Goal: Transaction & Acquisition: Book appointment/travel/reservation

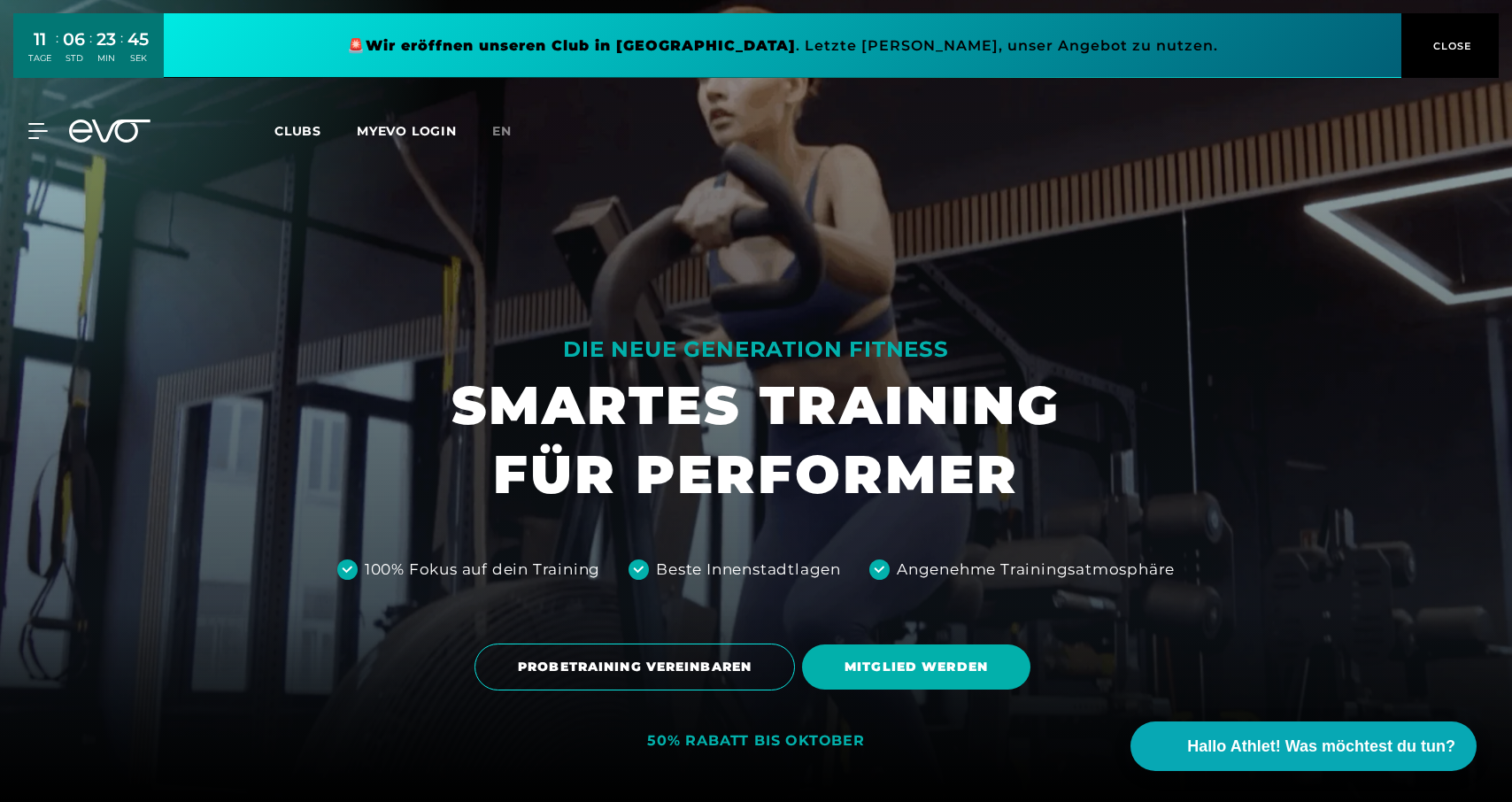
click at [1453, 46] on span "CLOSE" at bounding box center [1451, 46] width 43 height 16
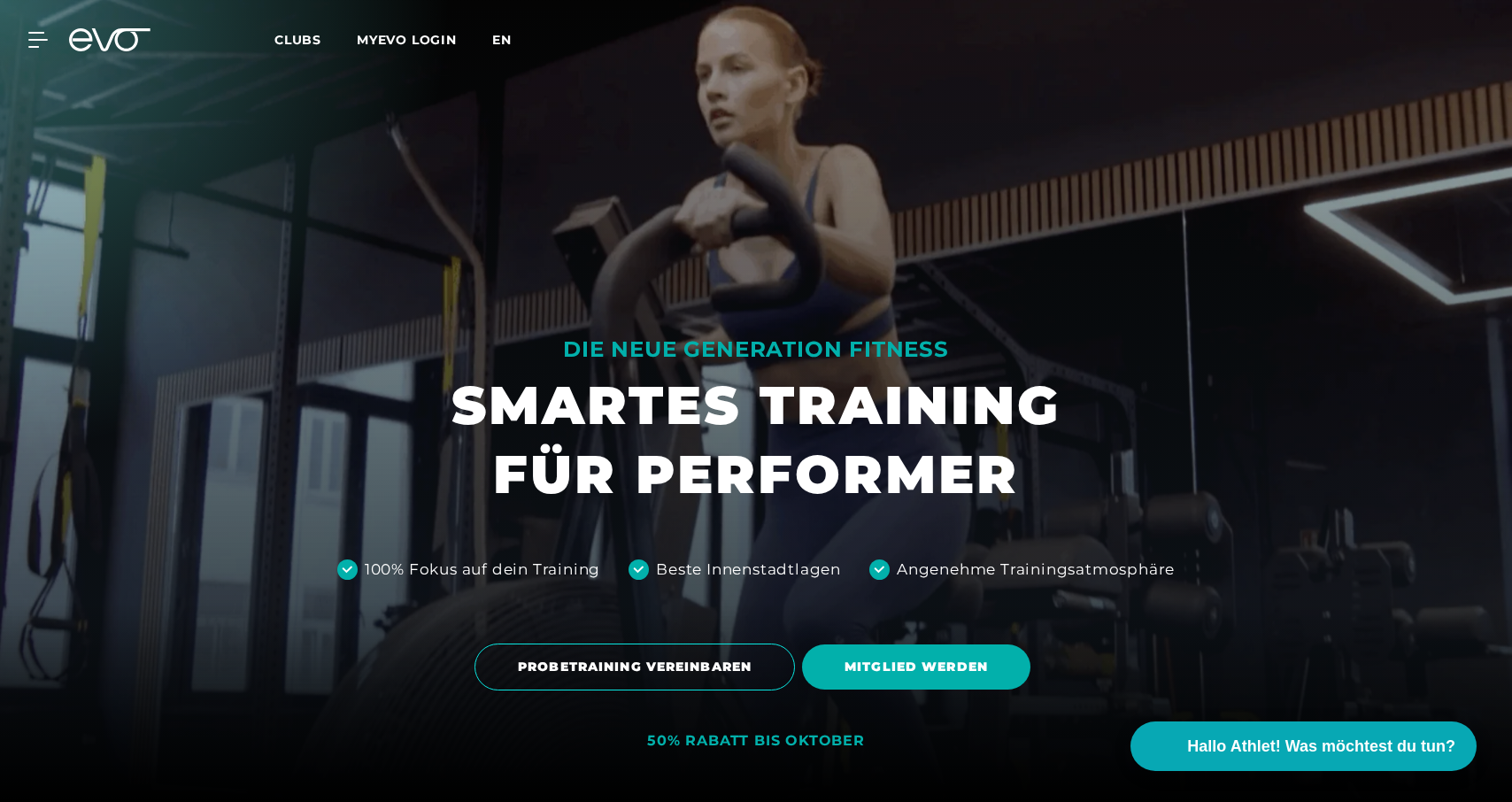
click at [507, 34] on span "en" at bounding box center [502, 40] width 20 height 16
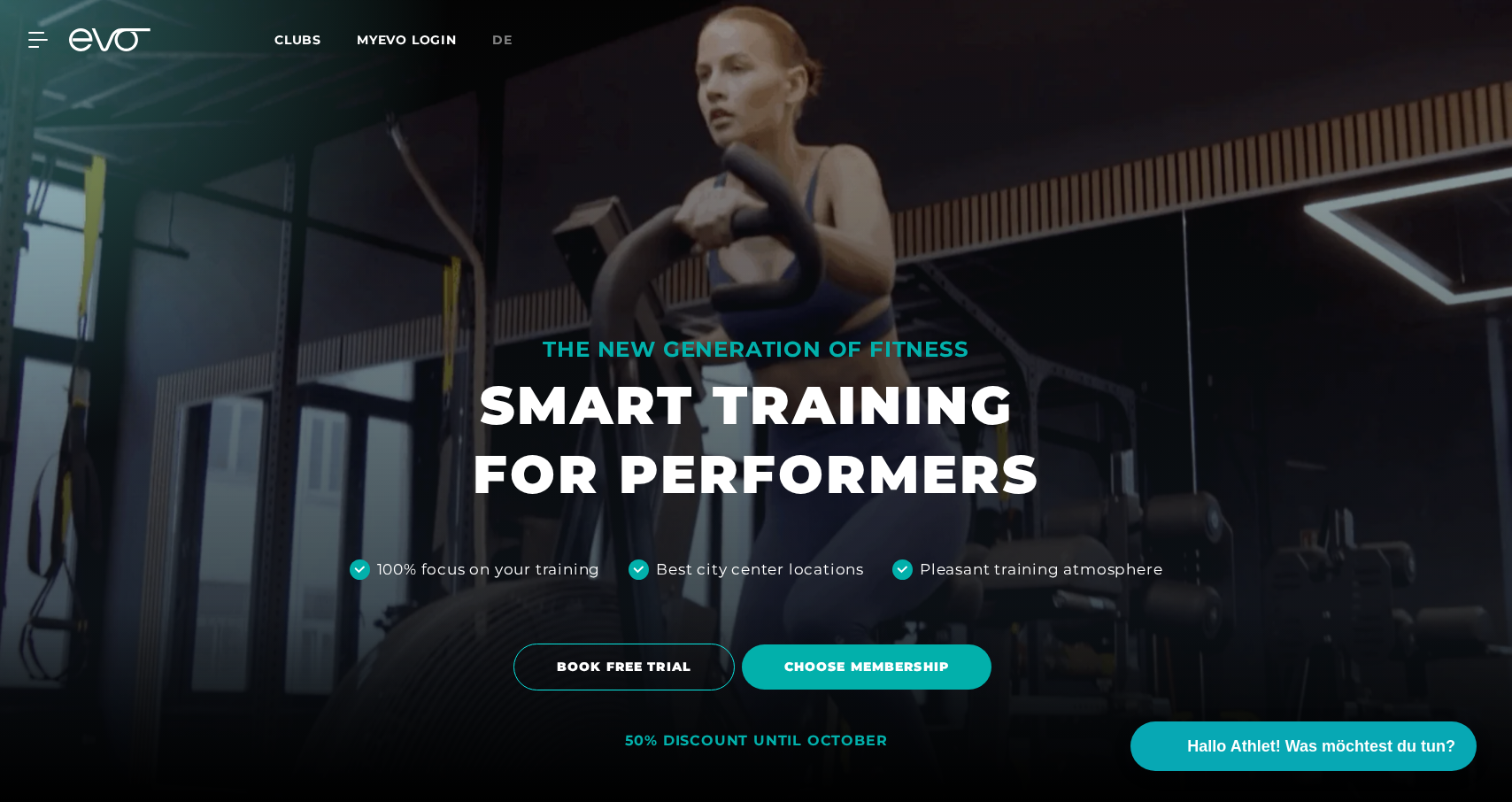
scroll to position [19, 0]
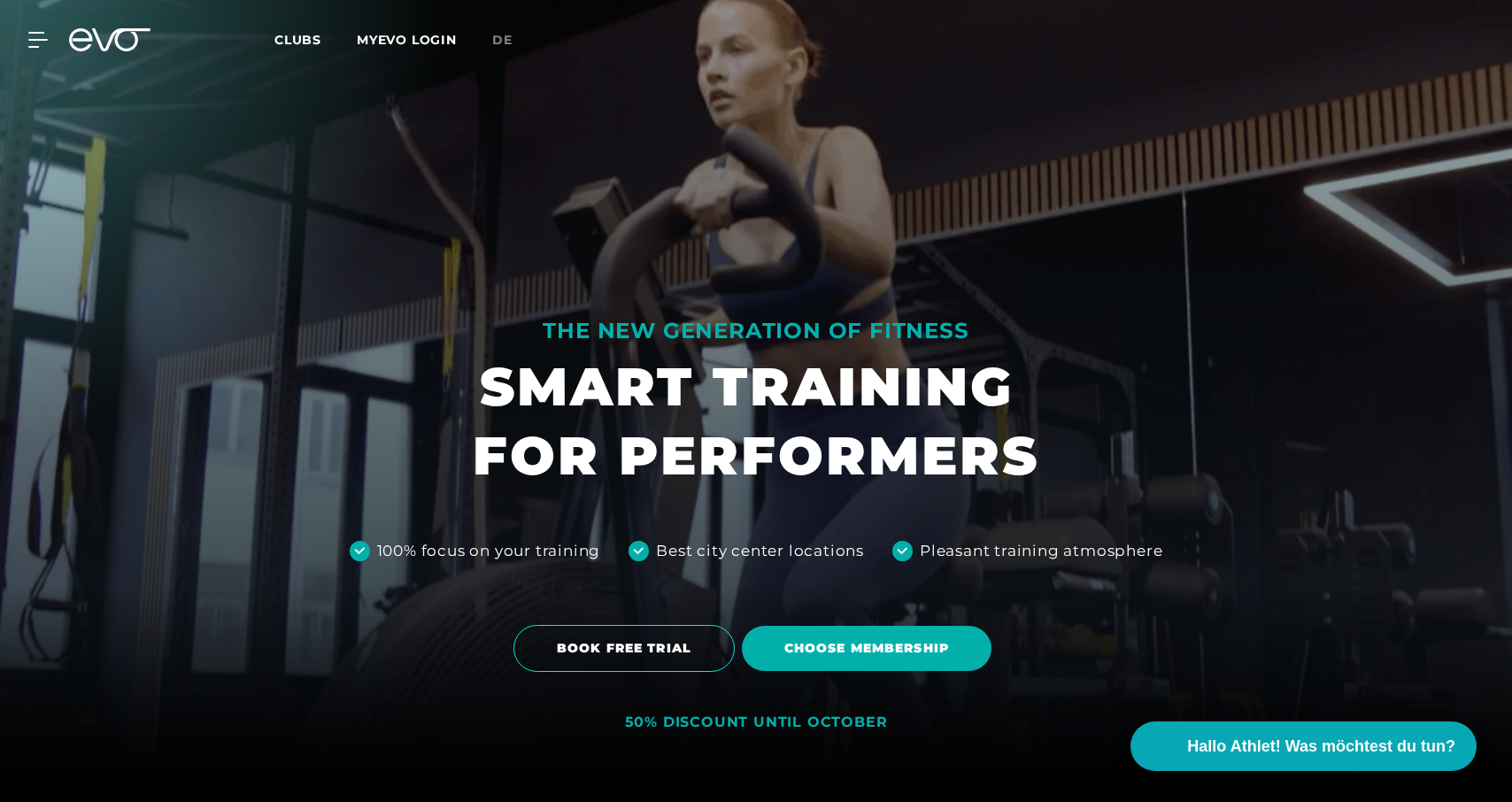
click at [295, 34] on span "Clubs" at bounding box center [298, 40] width 47 height 16
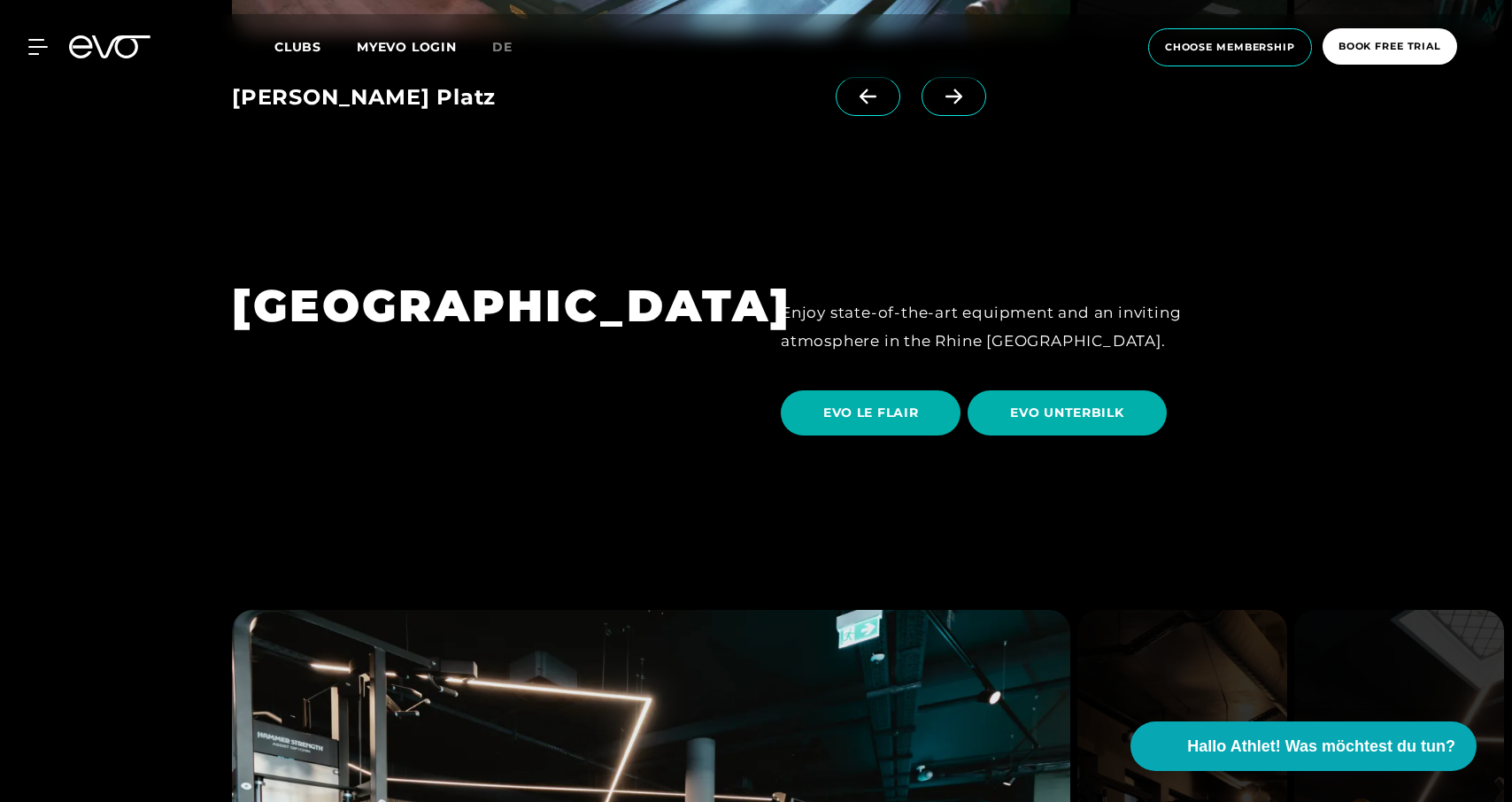
scroll to position [3130, 0]
click at [858, 402] on span "EVO LE FLAIR" at bounding box center [871, 411] width 95 height 19
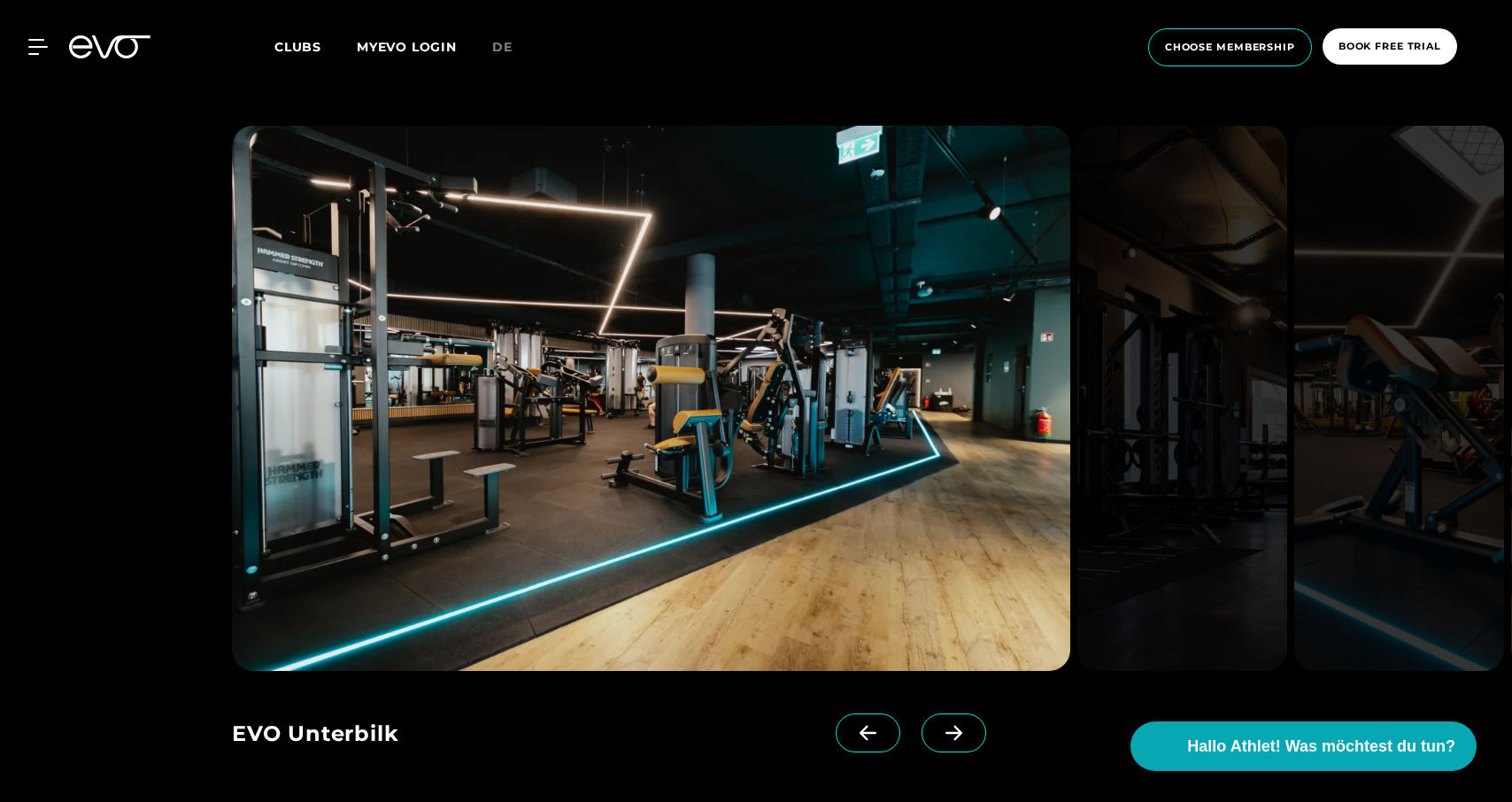
scroll to position [3595, 0]
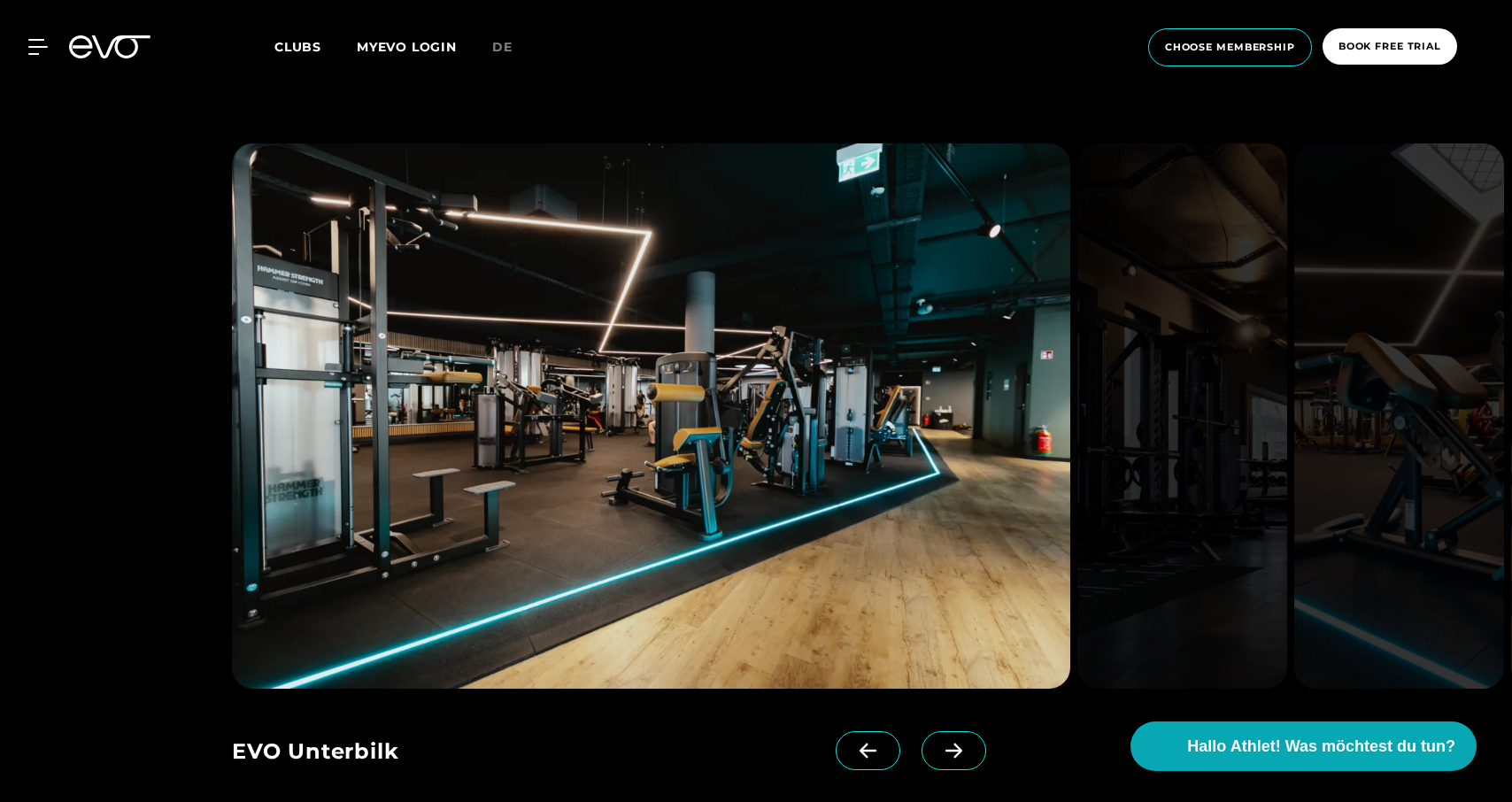
click at [955, 742] on icon at bounding box center [954, 750] width 17 height 15
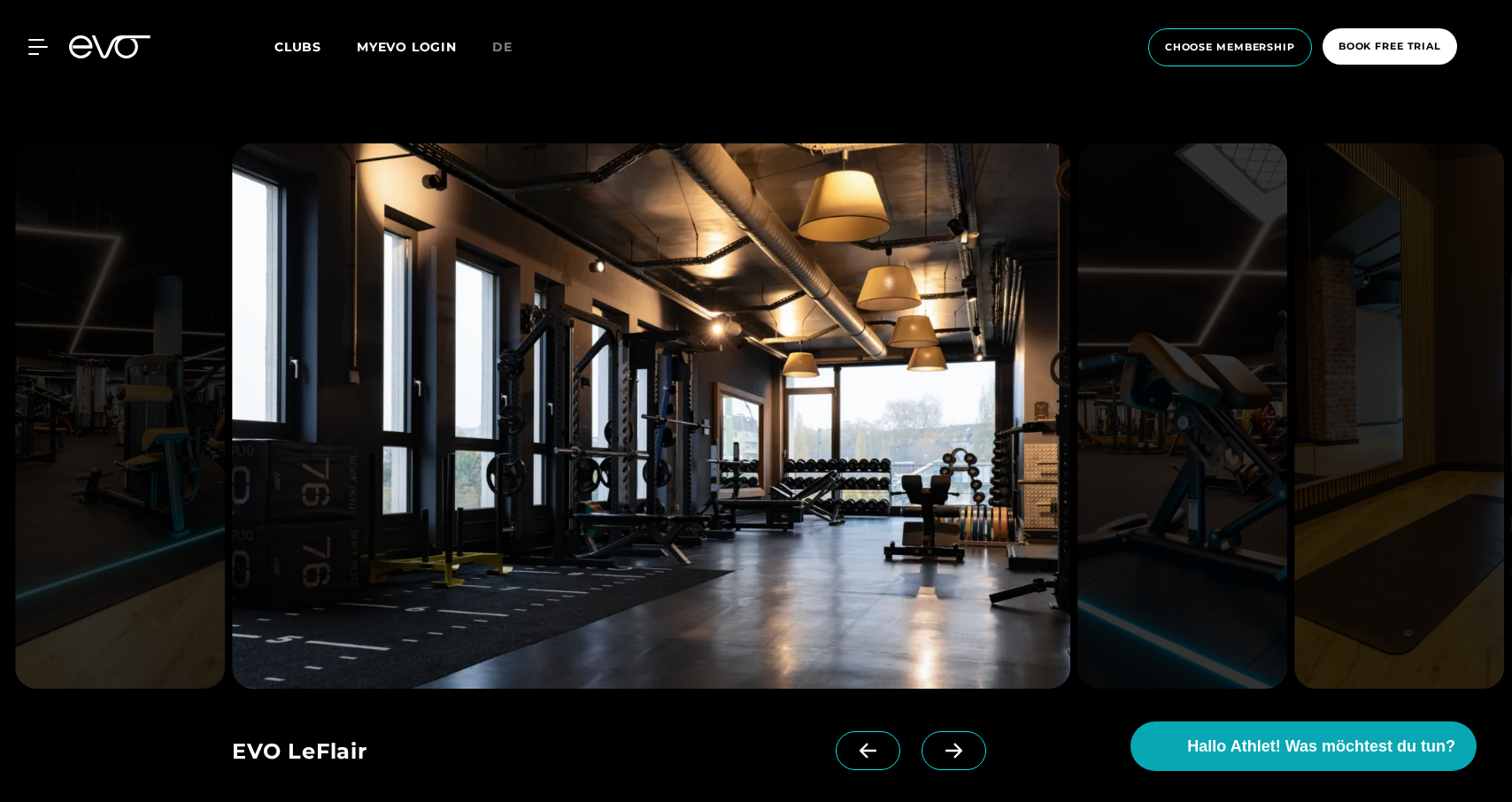
click at [955, 742] on icon at bounding box center [954, 750] width 17 height 15
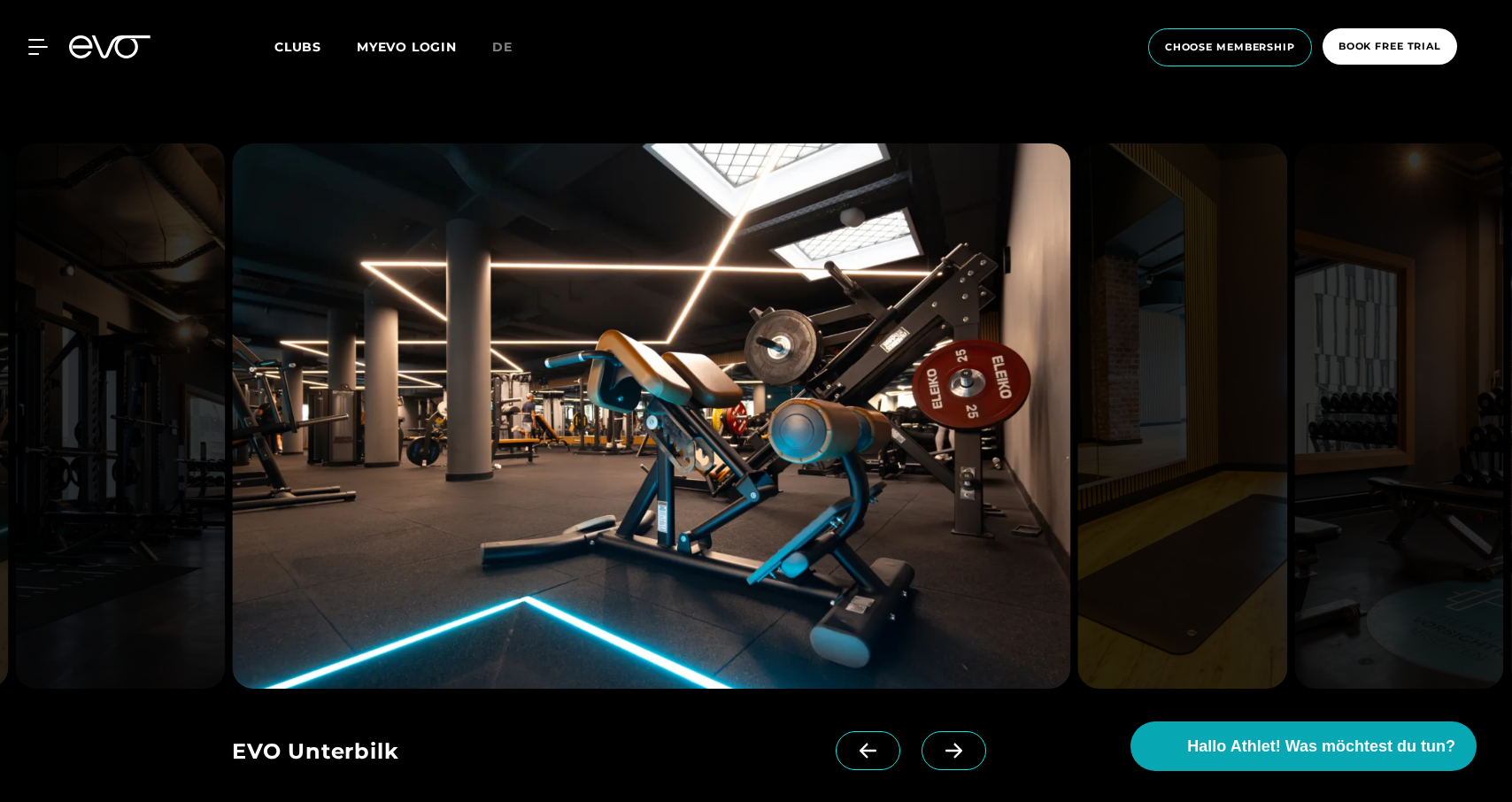
click at [955, 742] on icon at bounding box center [954, 750] width 17 height 15
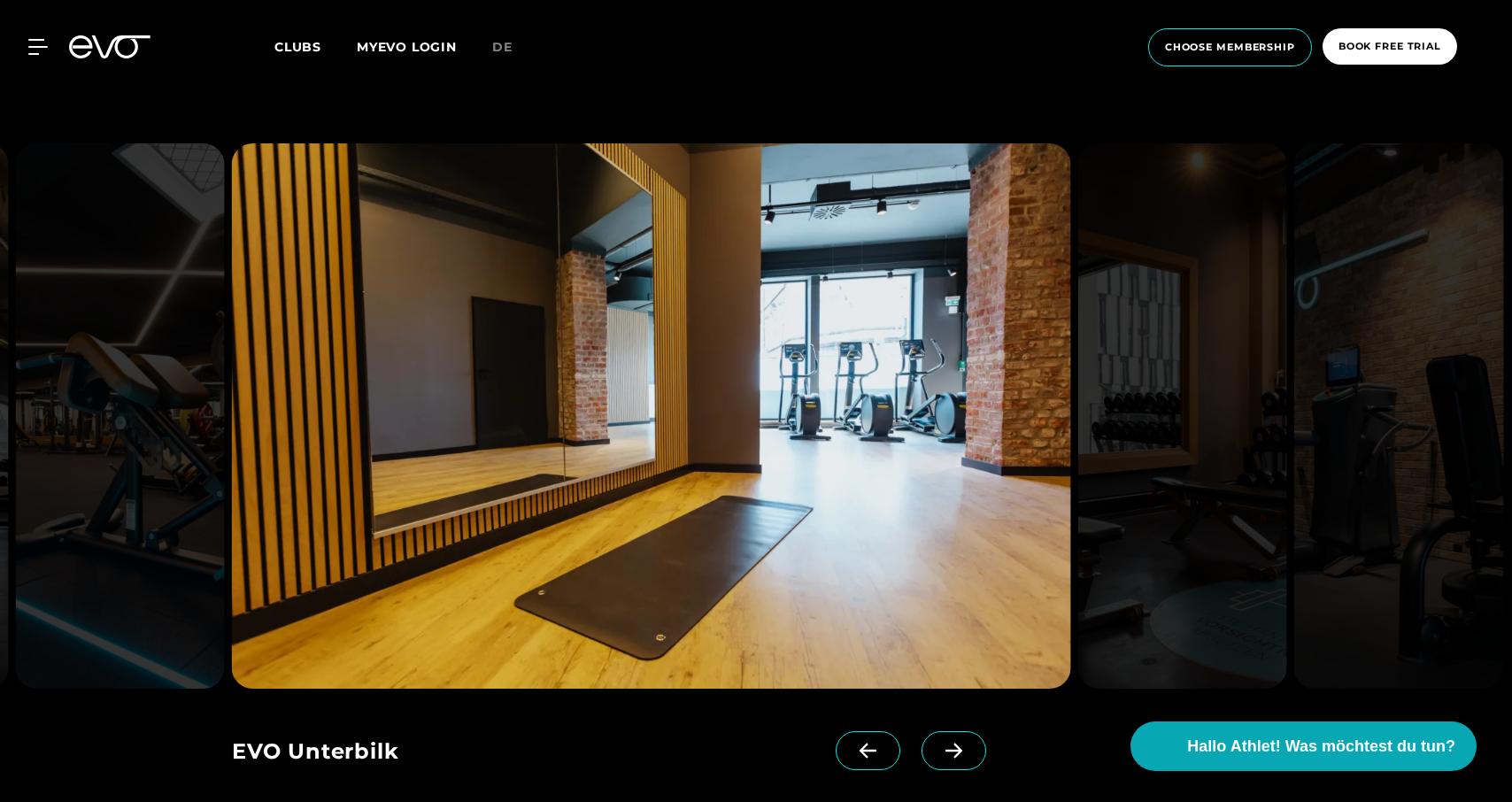
click at [955, 742] on icon at bounding box center [954, 750] width 17 height 15
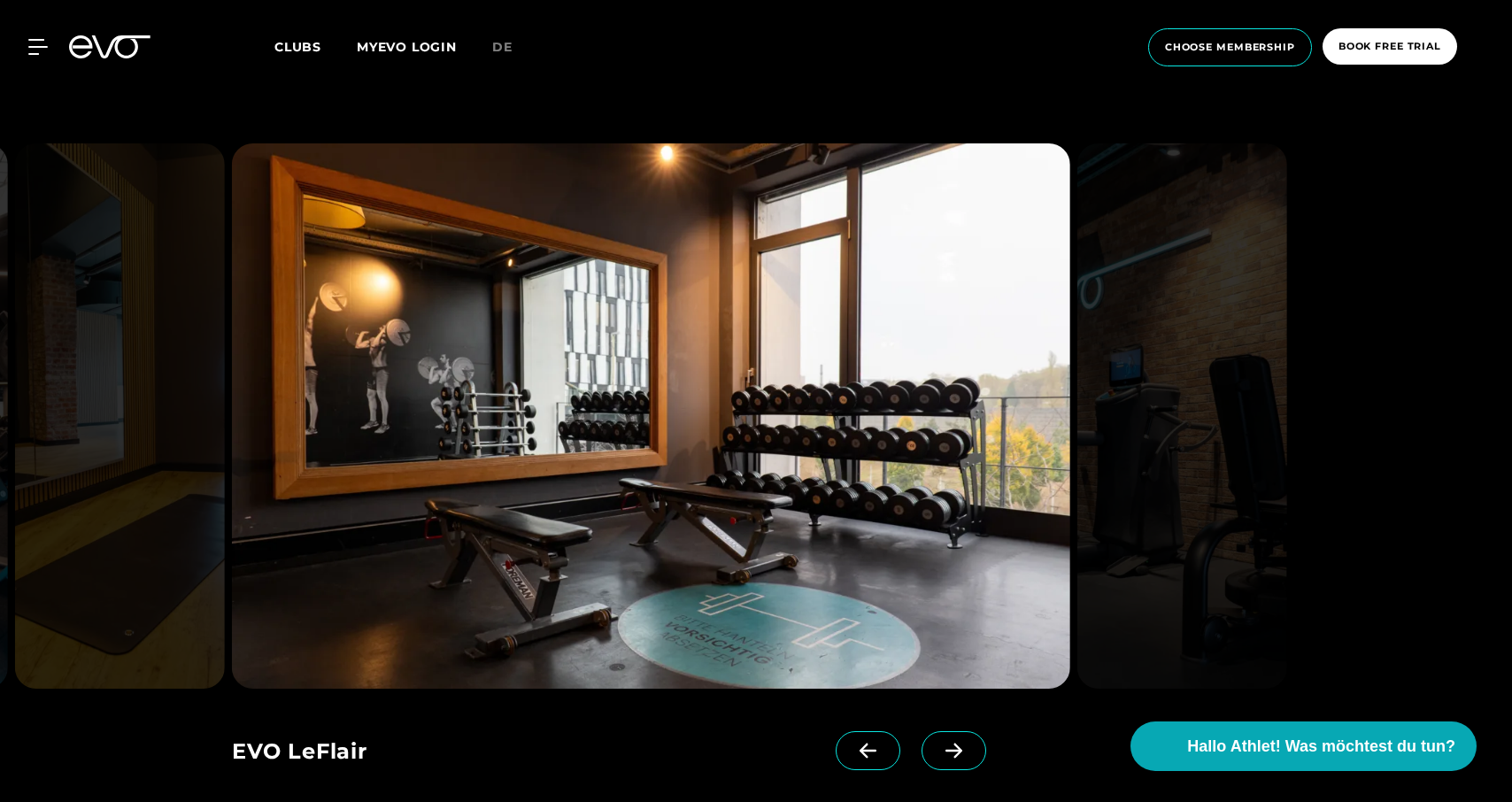
click at [955, 742] on icon at bounding box center [954, 750] width 17 height 15
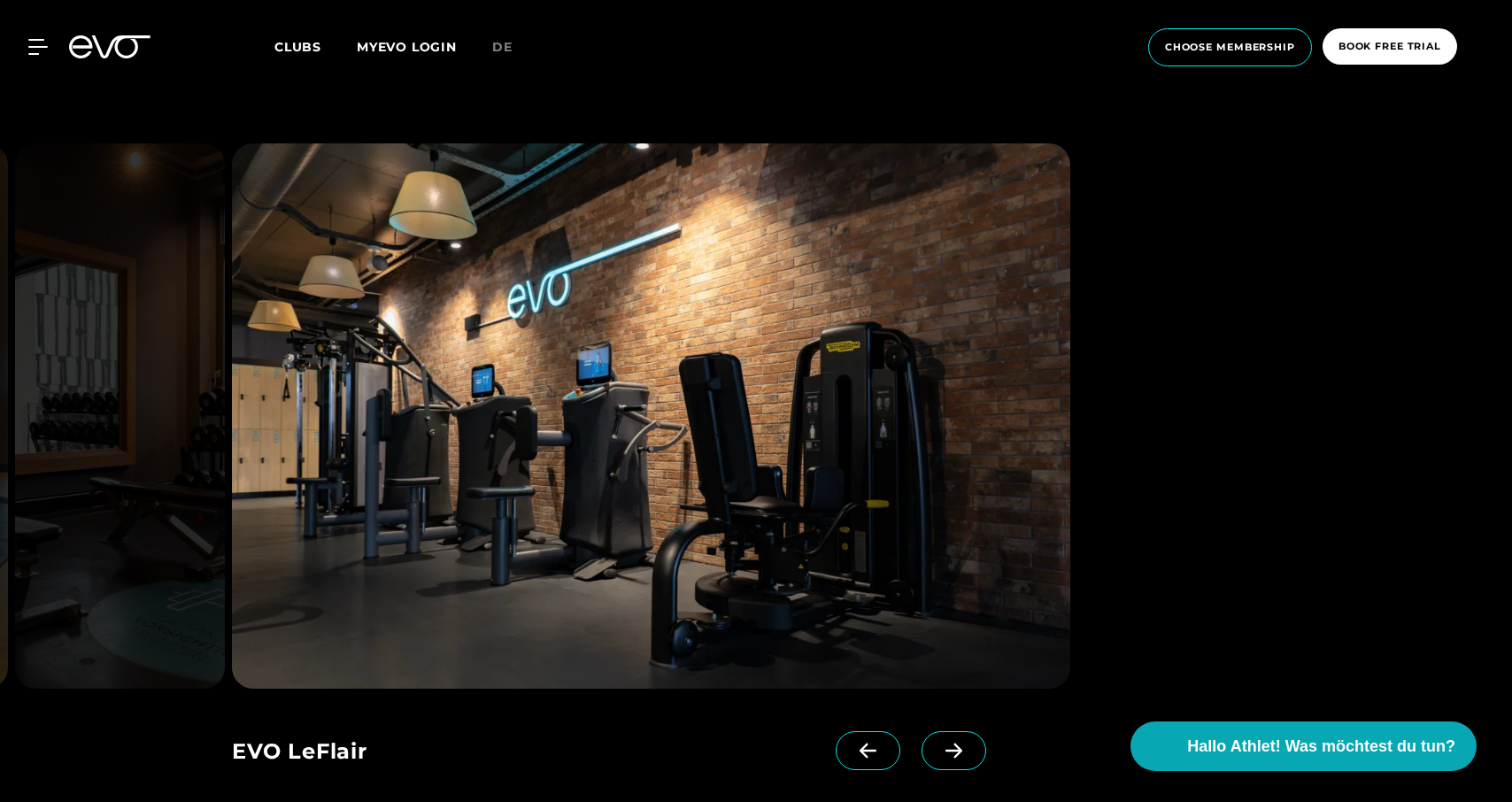
click at [955, 742] on icon at bounding box center [954, 750] width 17 height 15
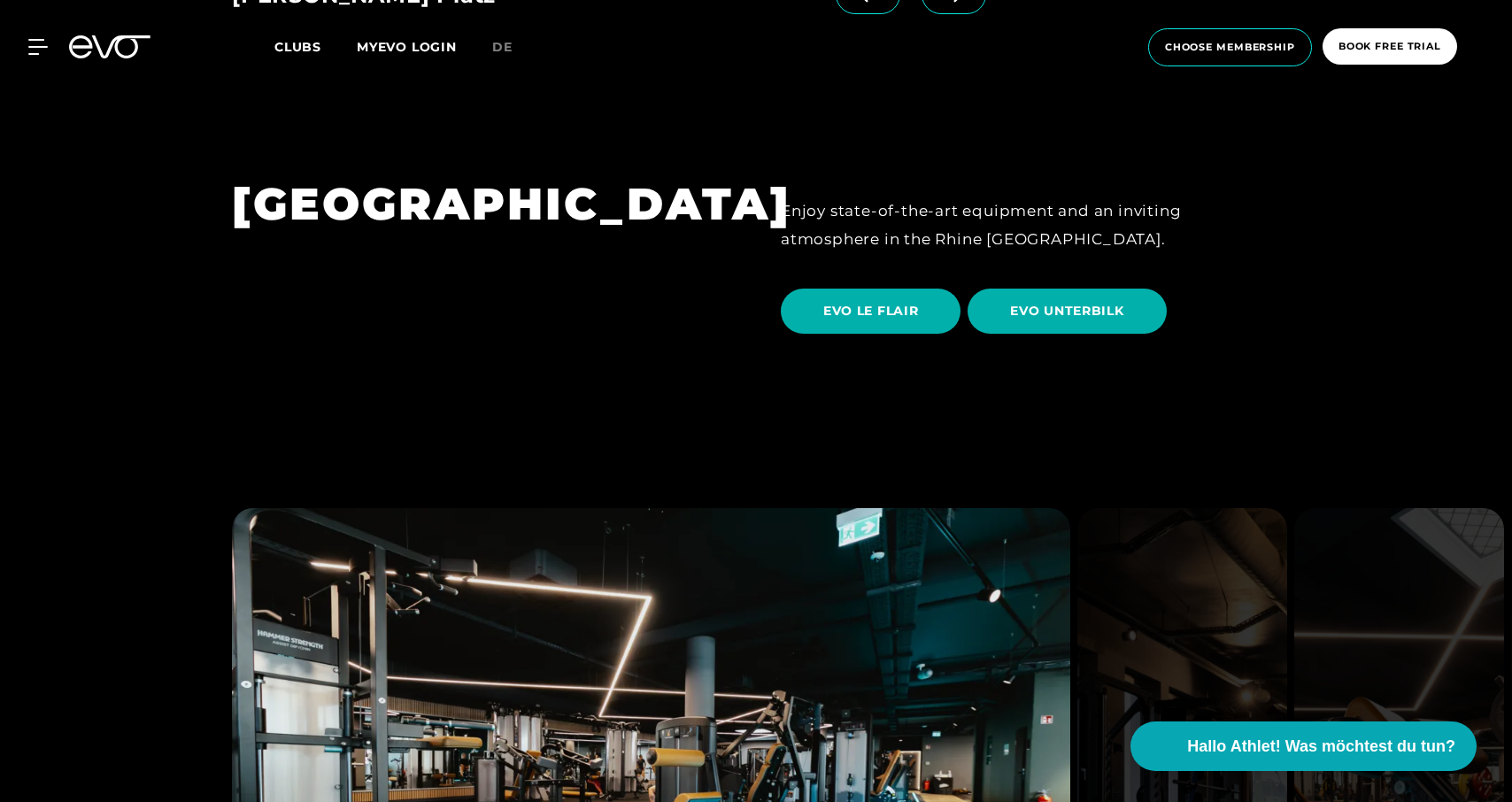
scroll to position [3203, 0]
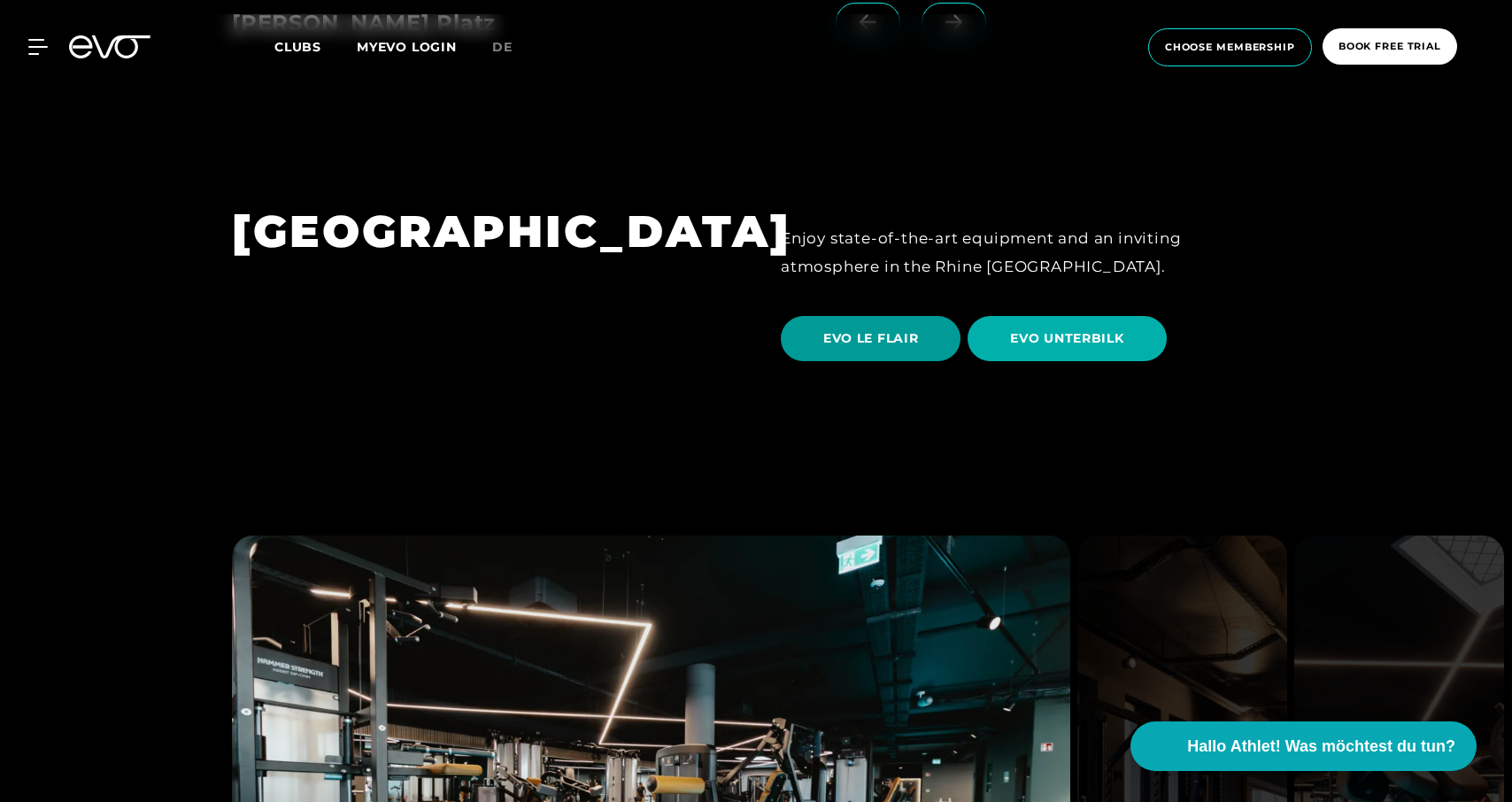
click at [871, 329] on span "EVO LE FLAIR" at bounding box center [871, 338] width 95 height 19
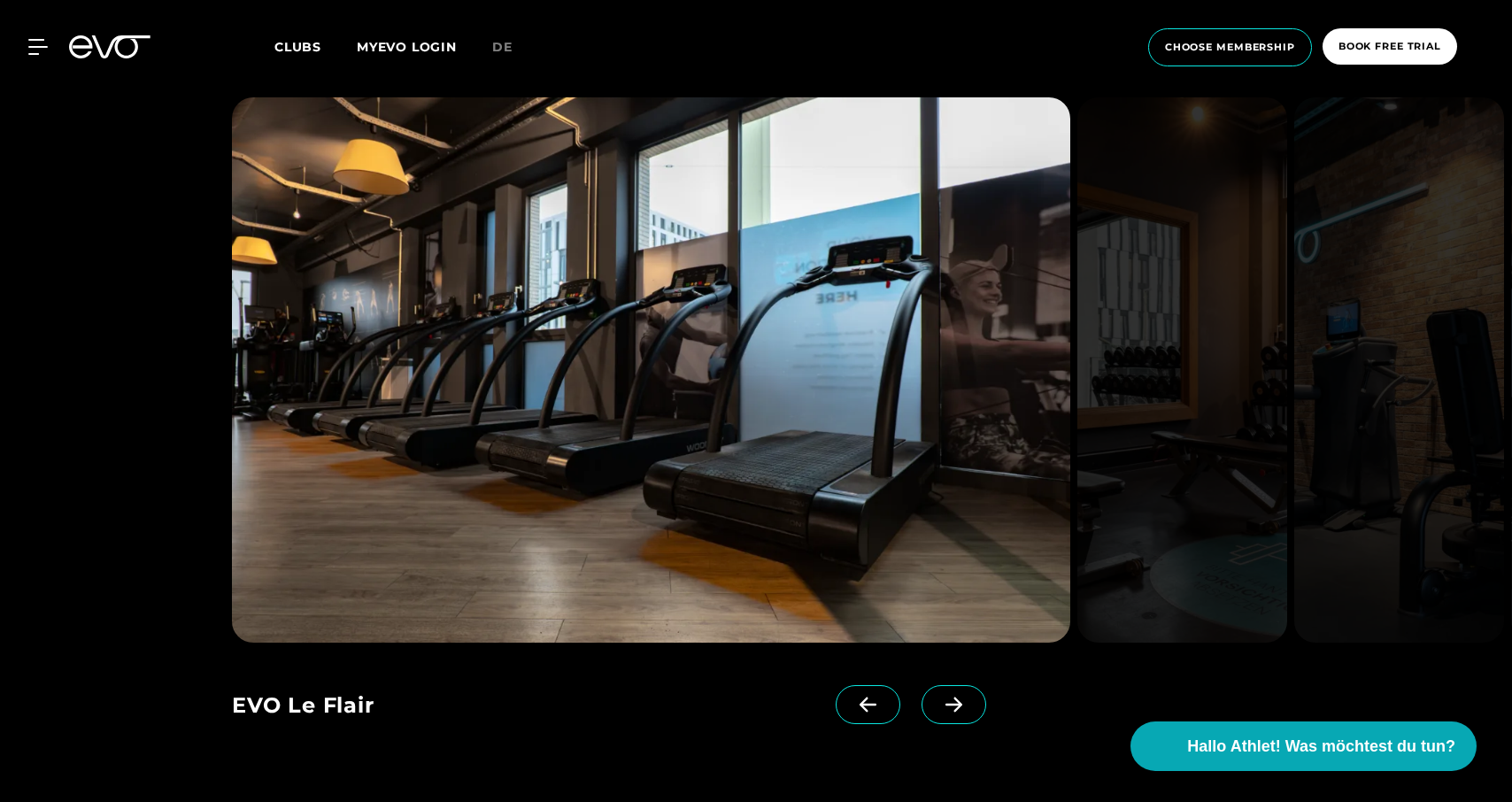
scroll to position [1871, 0]
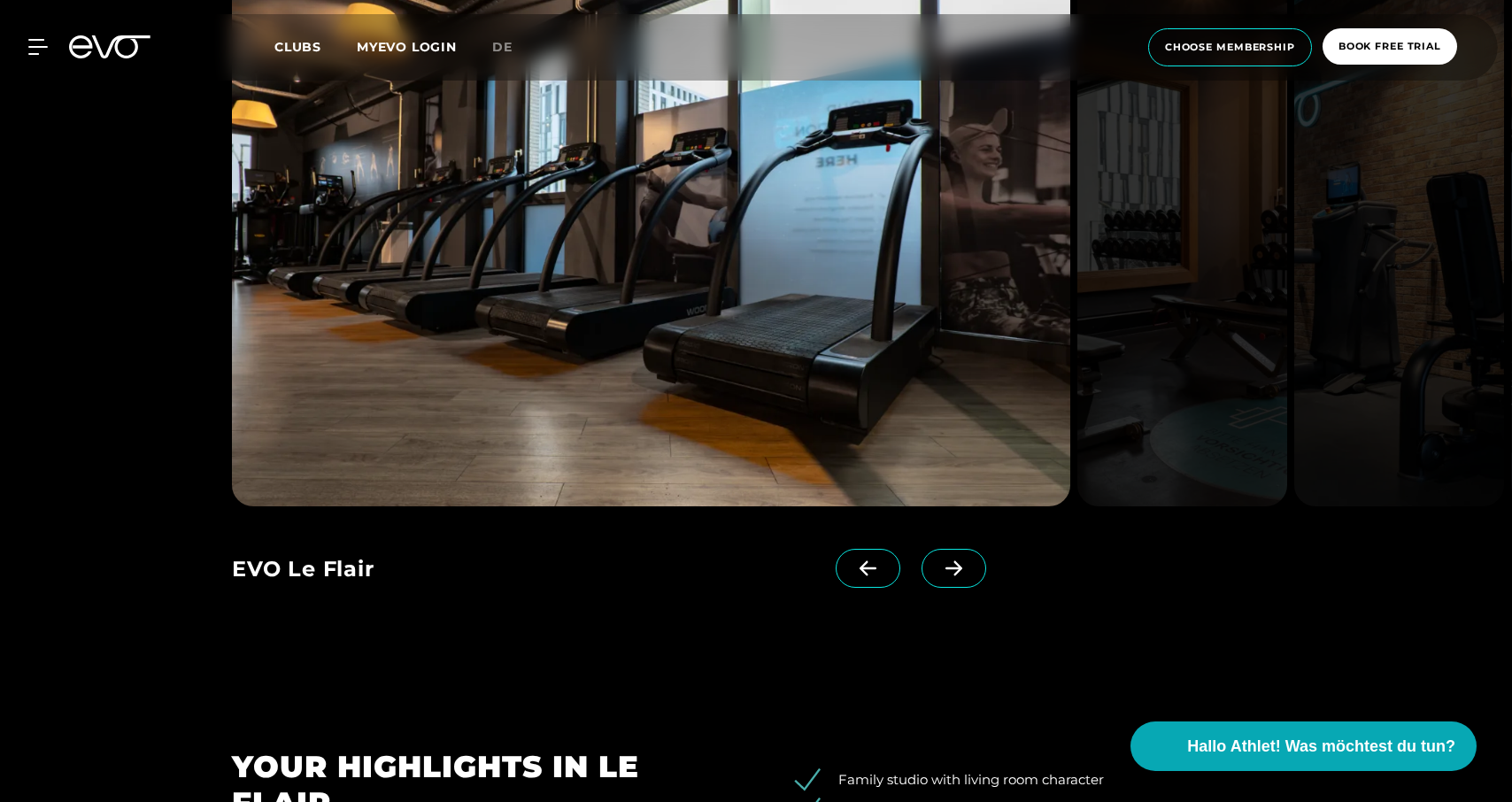
click at [954, 561] on icon at bounding box center [954, 568] width 31 height 16
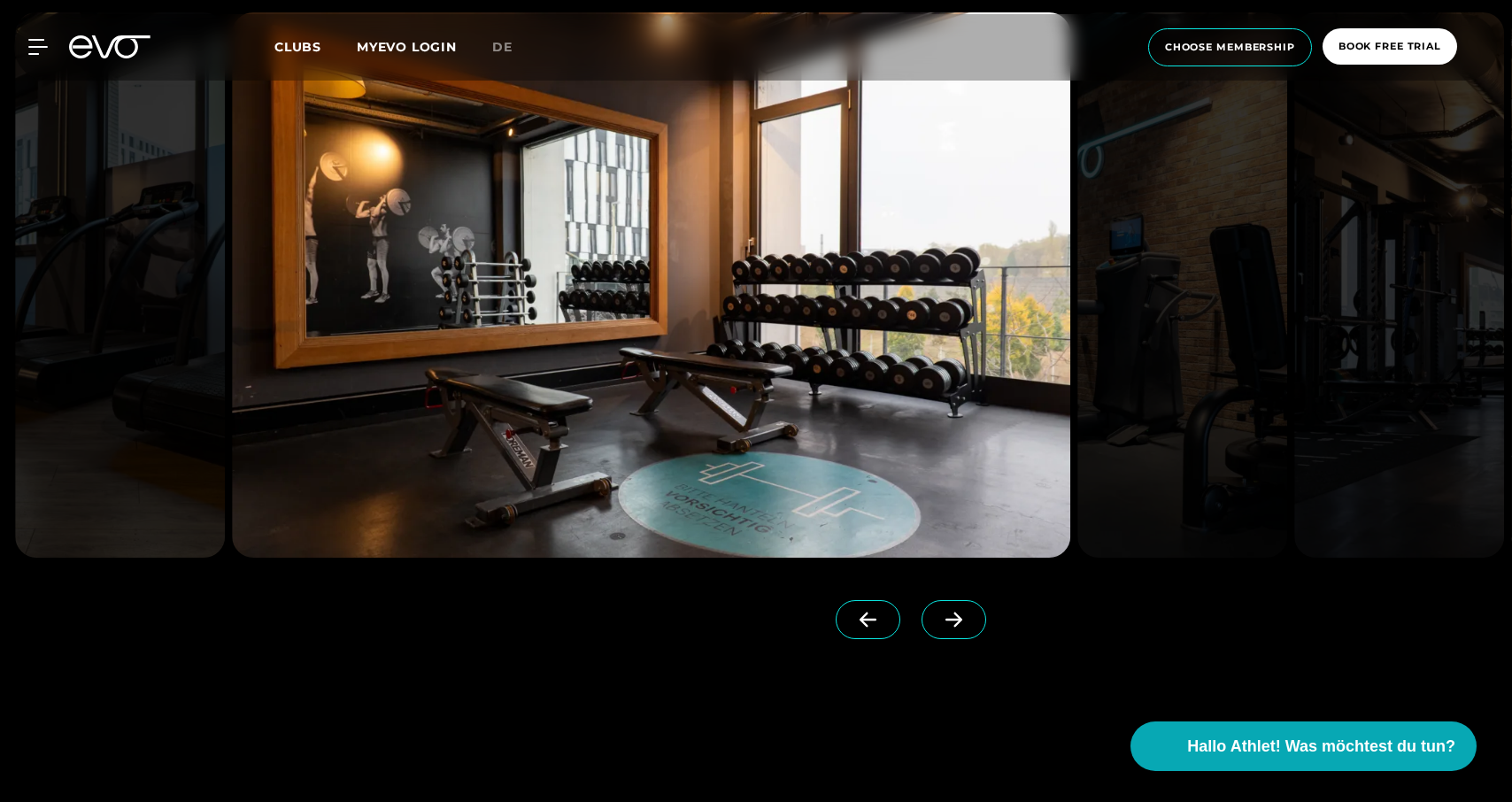
scroll to position [1817, 0]
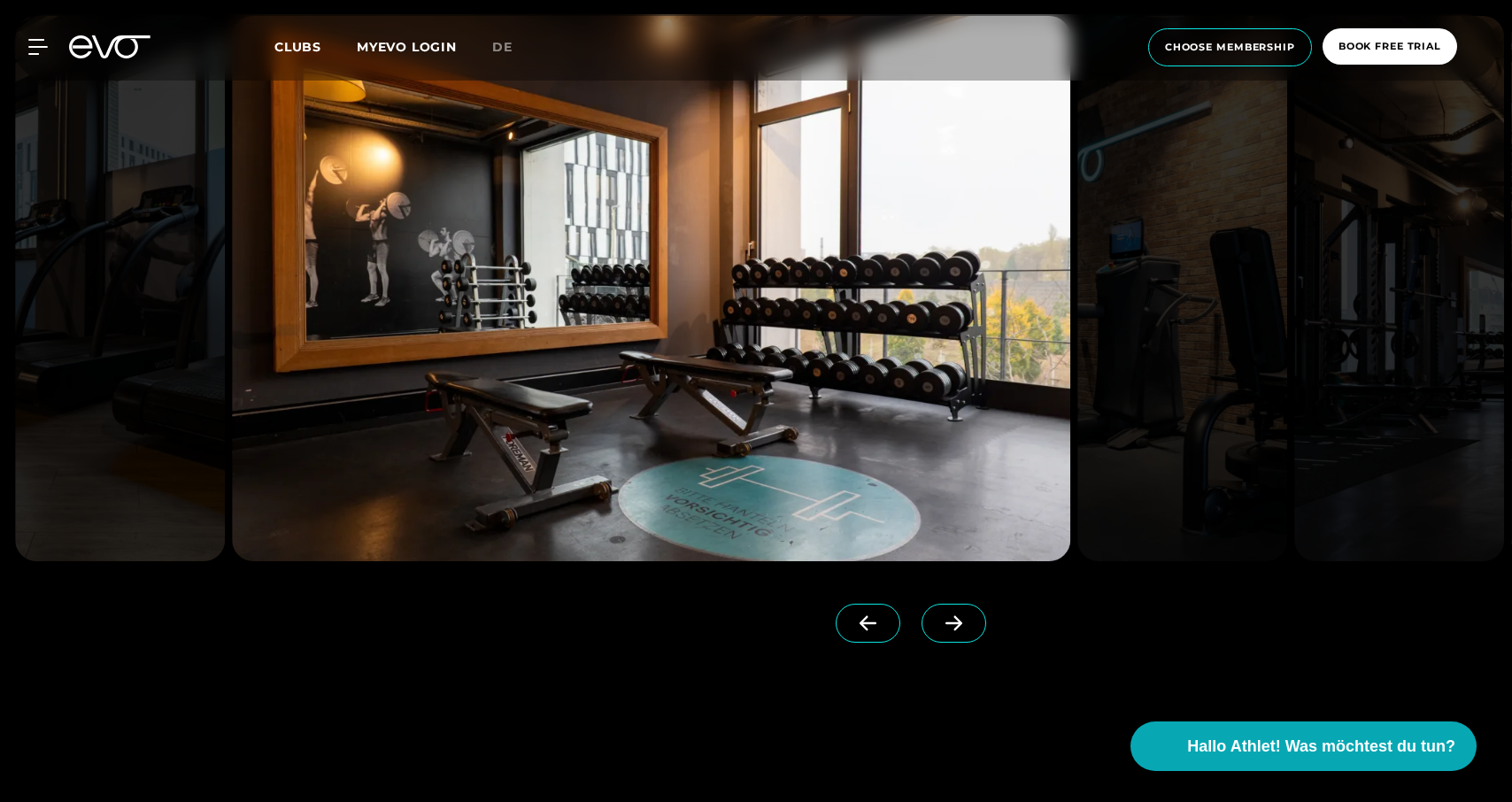
click at [957, 617] on icon at bounding box center [954, 623] width 17 height 15
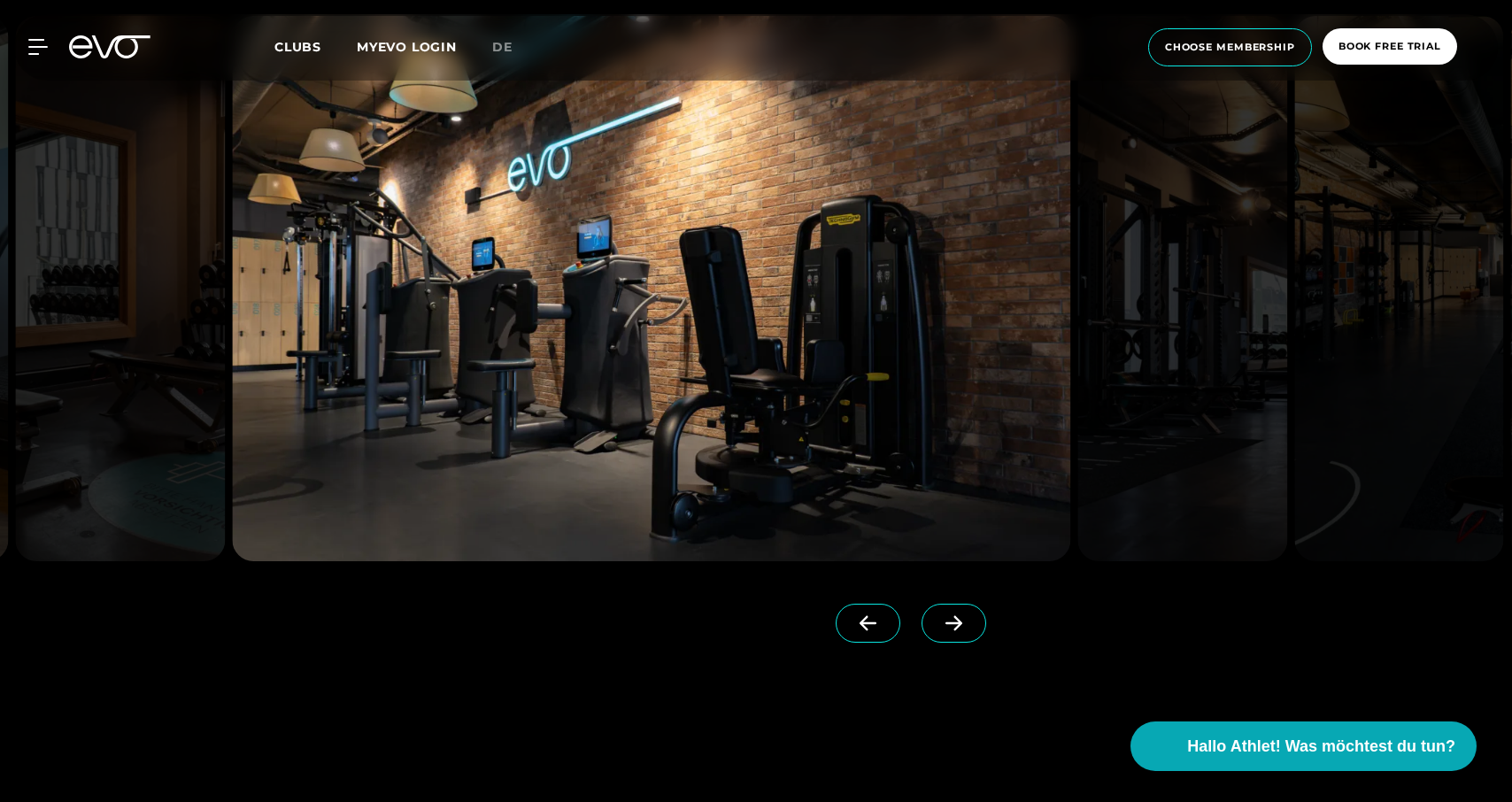
click at [957, 617] on icon at bounding box center [954, 623] width 17 height 15
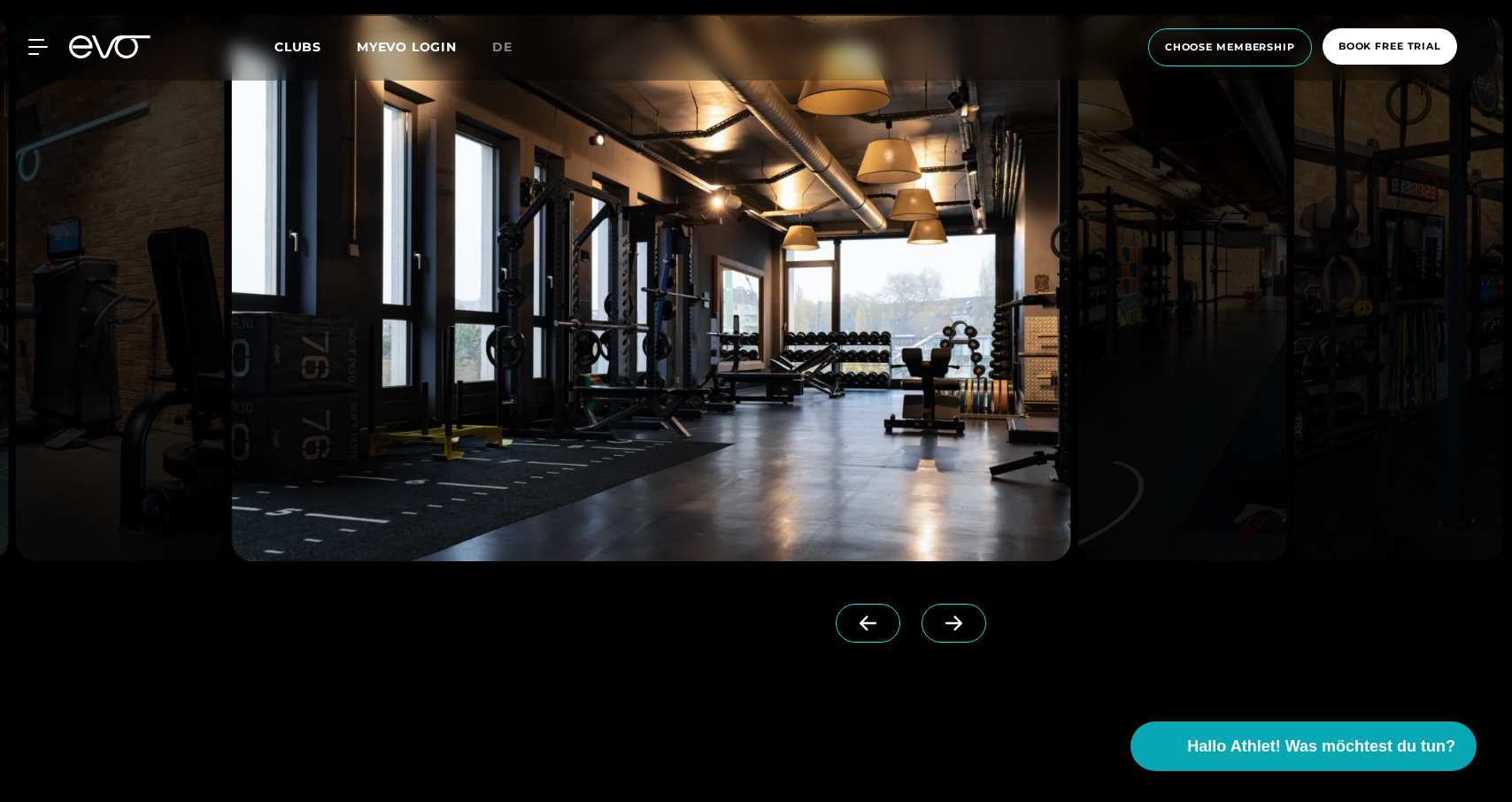
click at [957, 617] on icon at bounding box center [954, 623] width 17 height 15
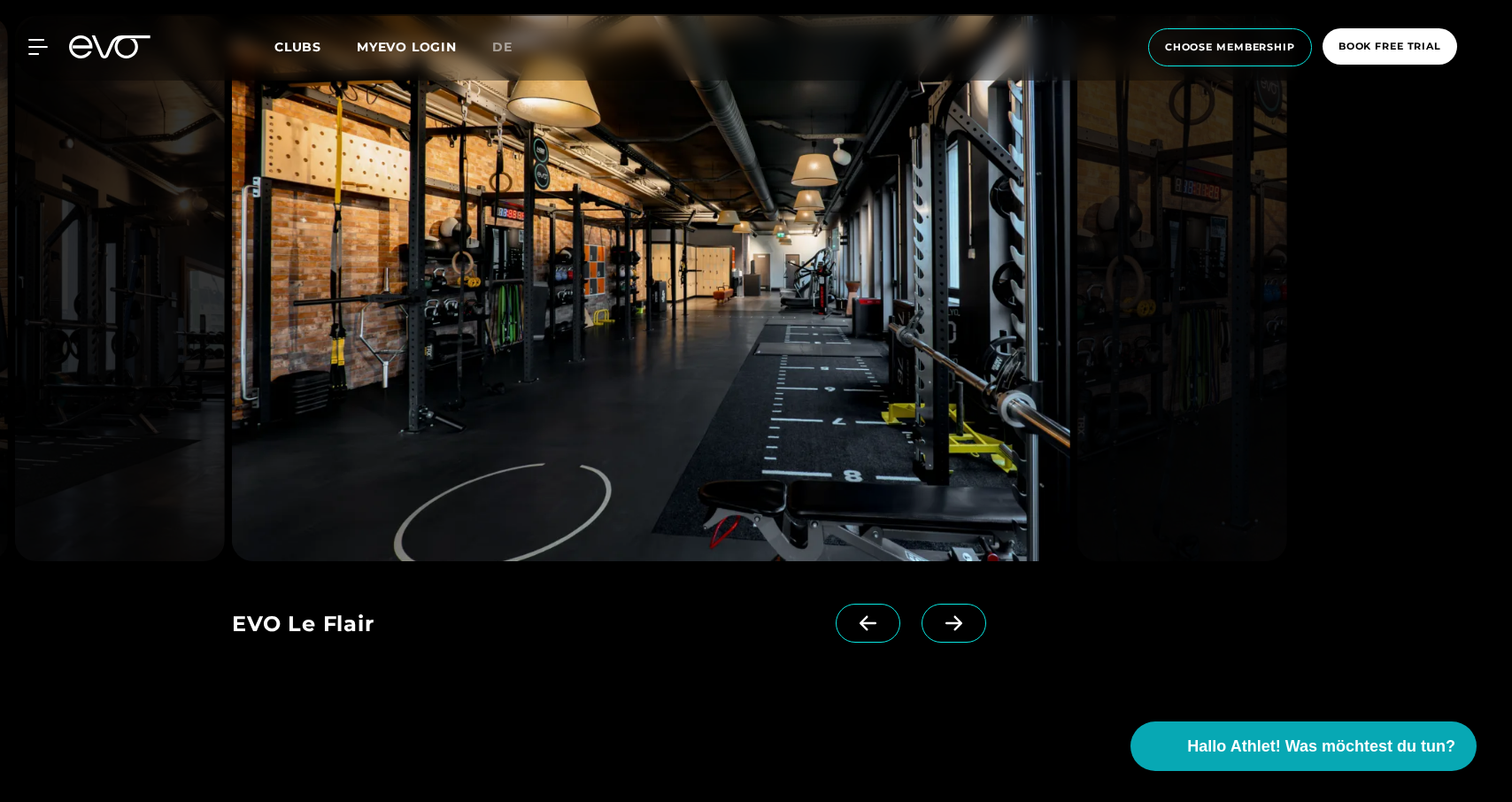
click at [957, 617] on icon at bounding box center [954, 623] width 17 height 15
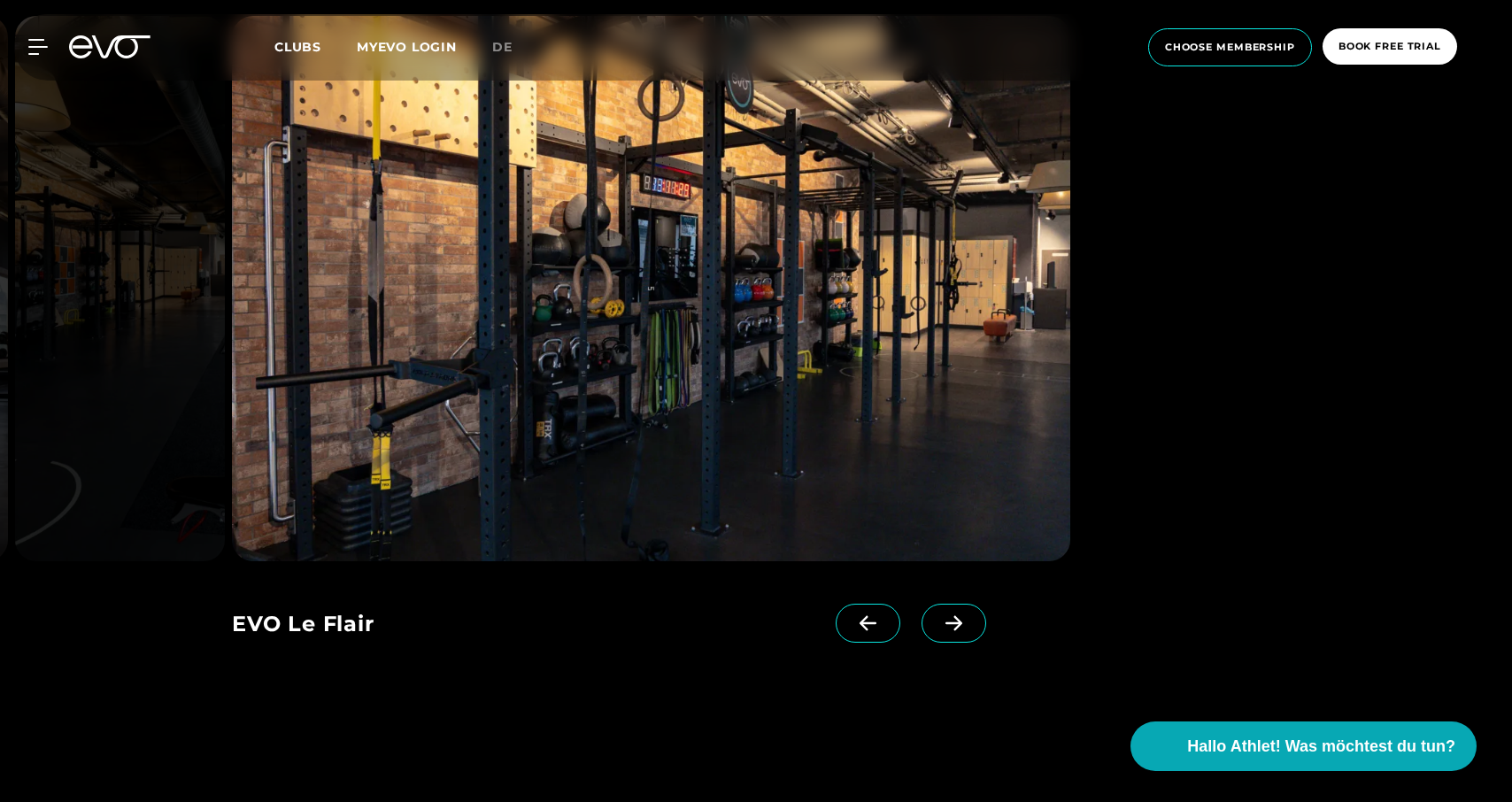
click at [957, 617] on icon at bounding box center [954, 623] width 17 height 15
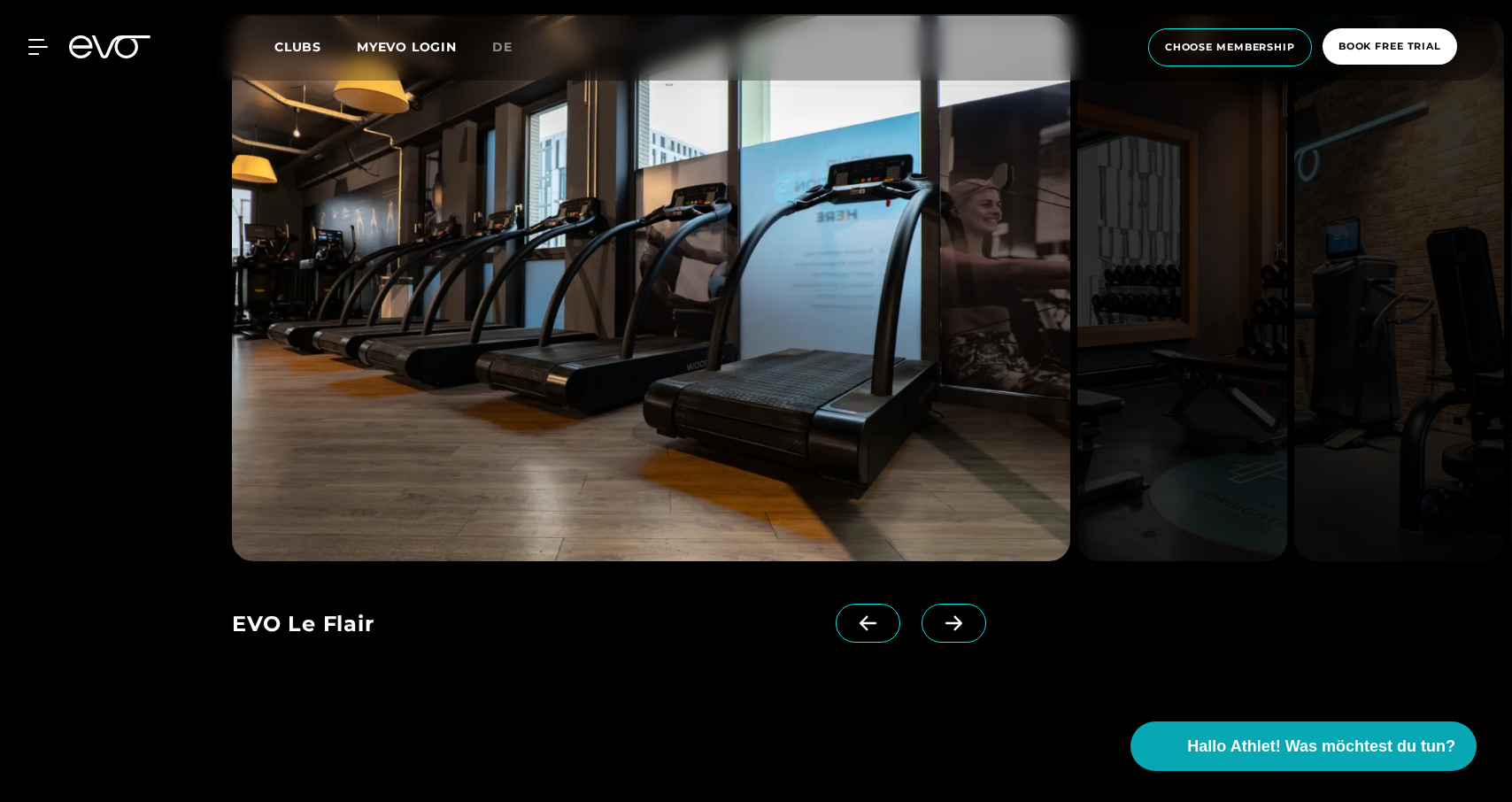
click at [866, 622] on icon at bounding box center [868, 623] width 31 height 16
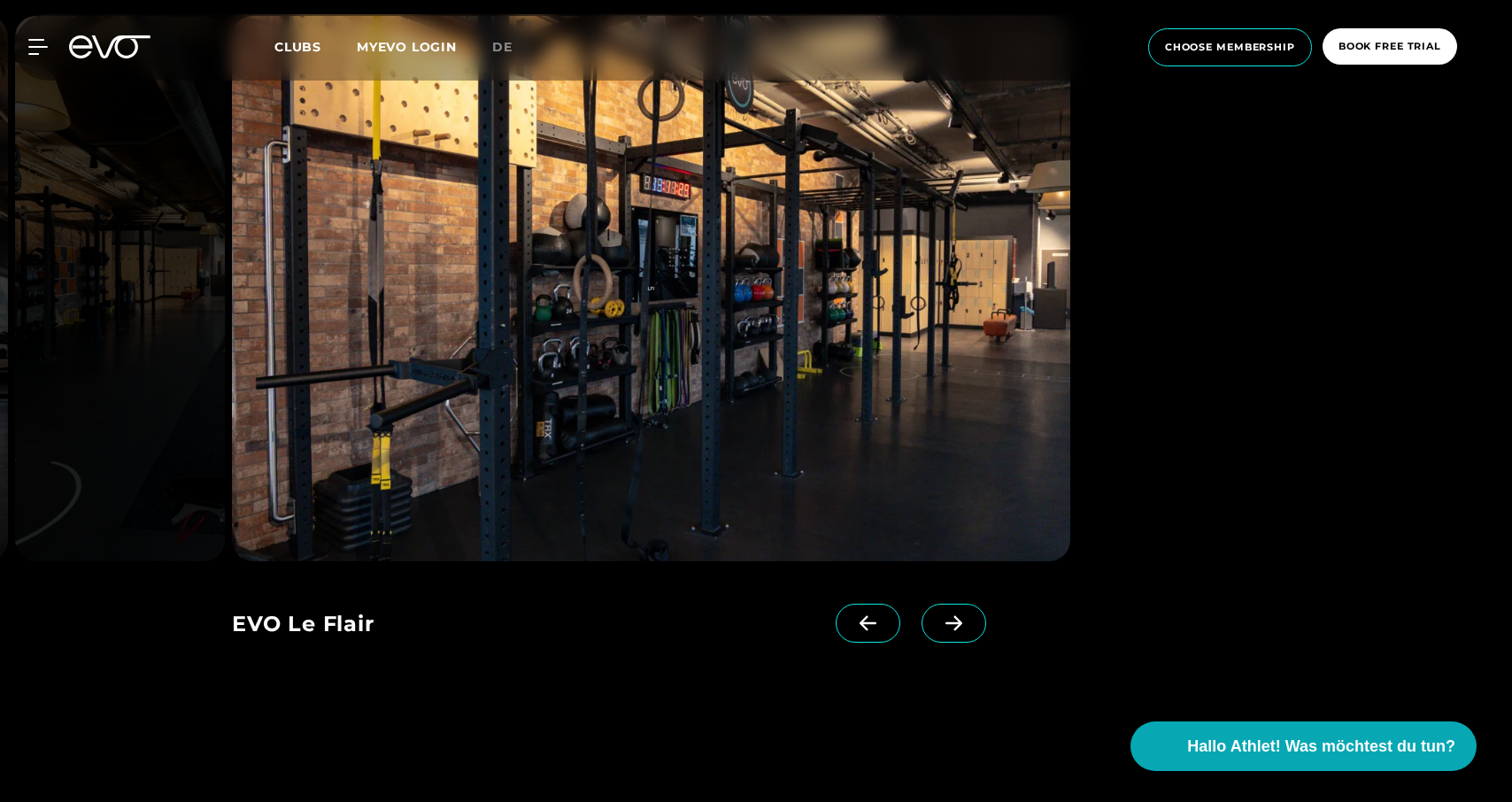
click at [919, 622] on div at bounding box center [900, 639] width 130 height 71
click at [951, 630] on icon at bounding box center [954, 623] width 31 height 16
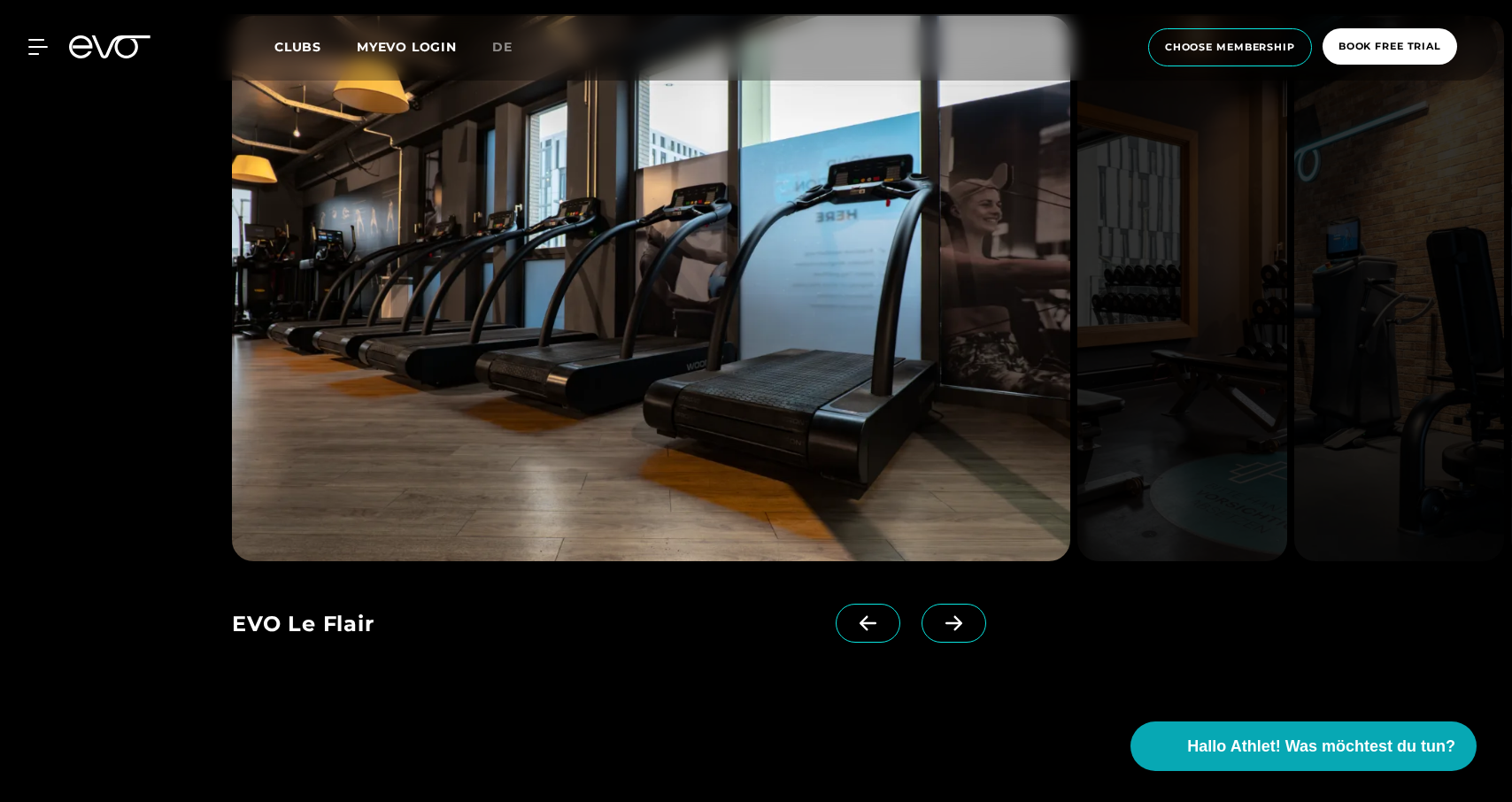
click at [951, 630] on icon at bounding box center [954, 623] width 31 height 16
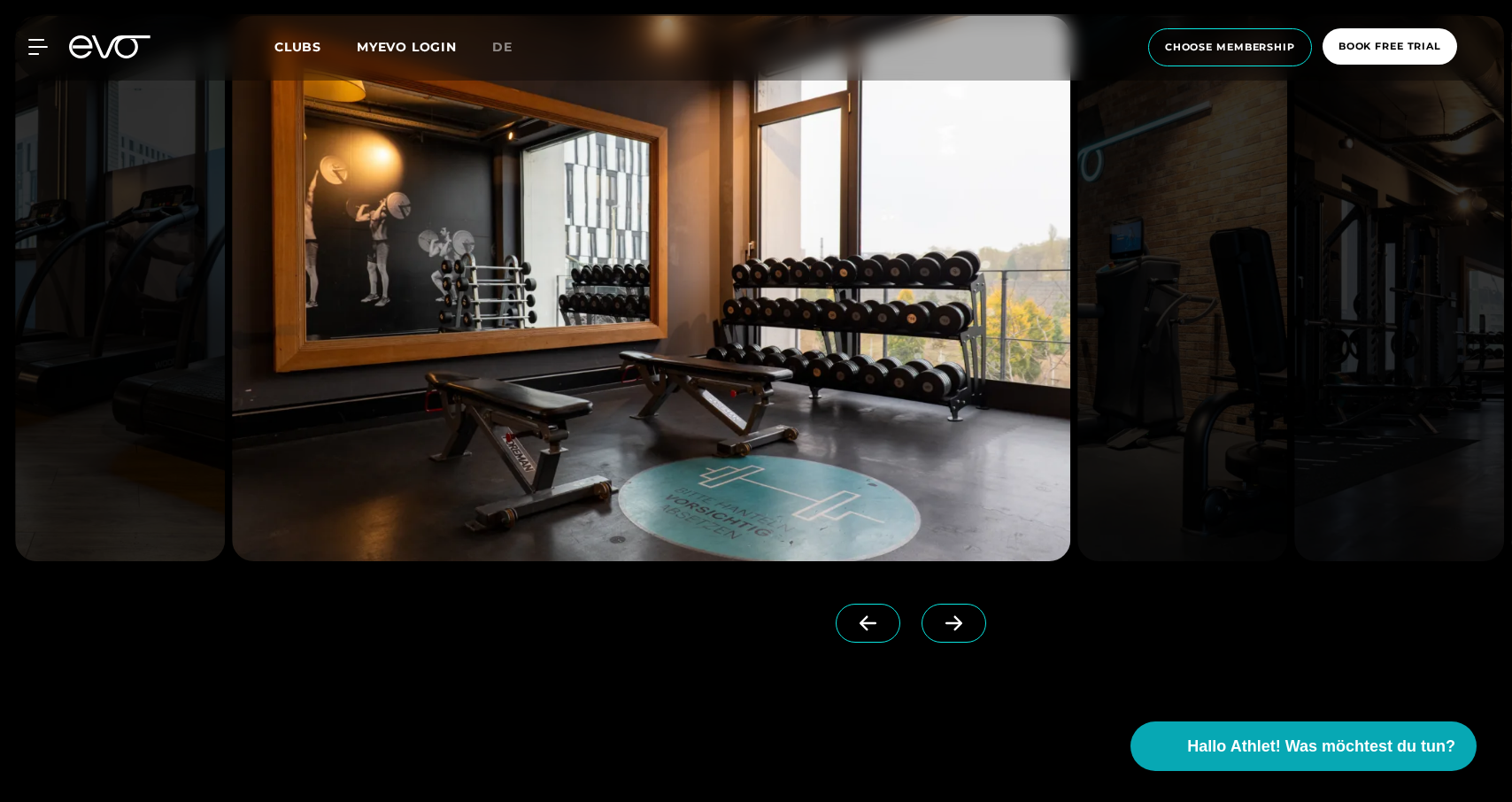
click at [951, 630] on icon at bounding box center [954, 623] width 31 height 16
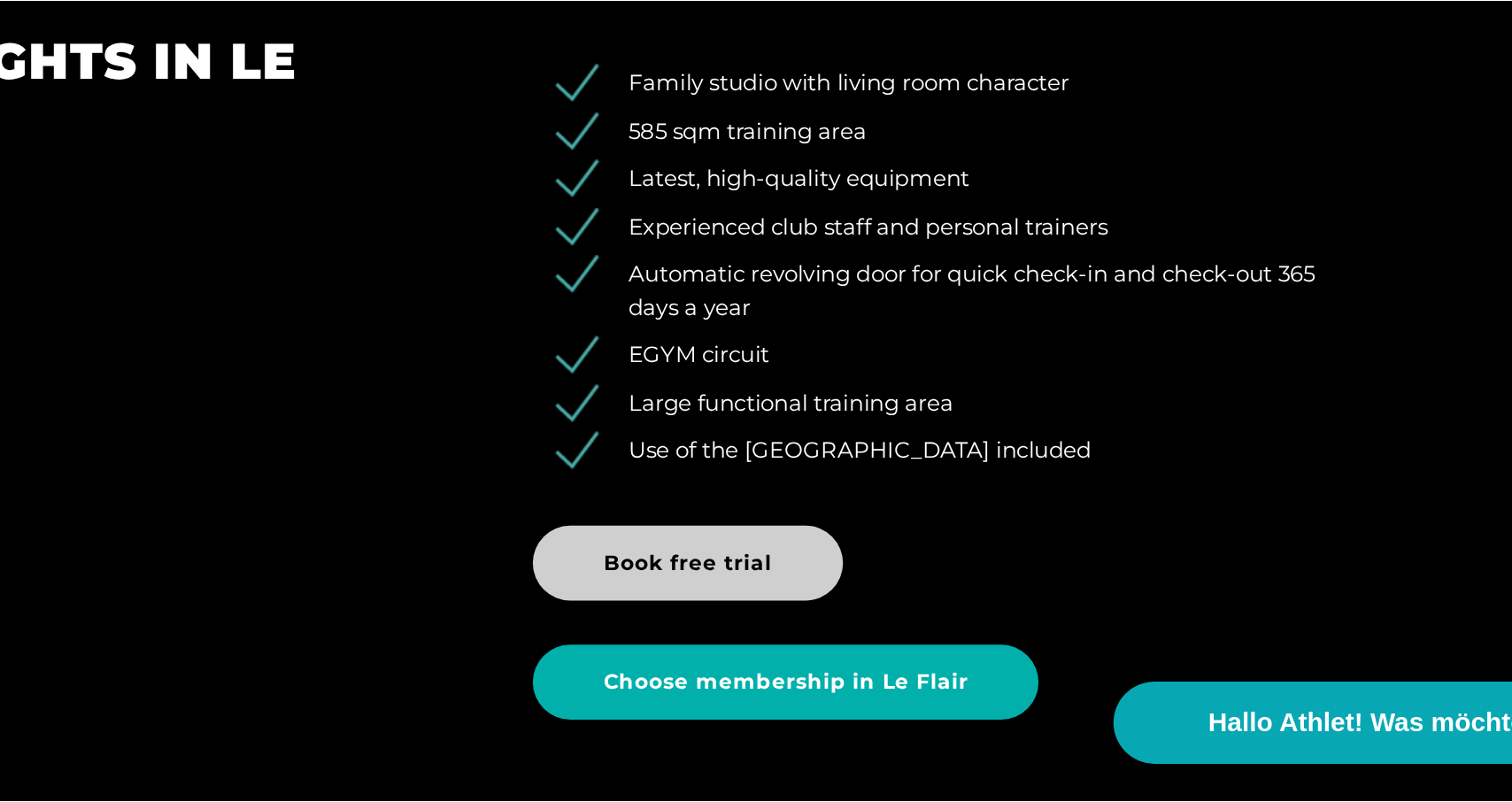
scroll to position [2380, 0]
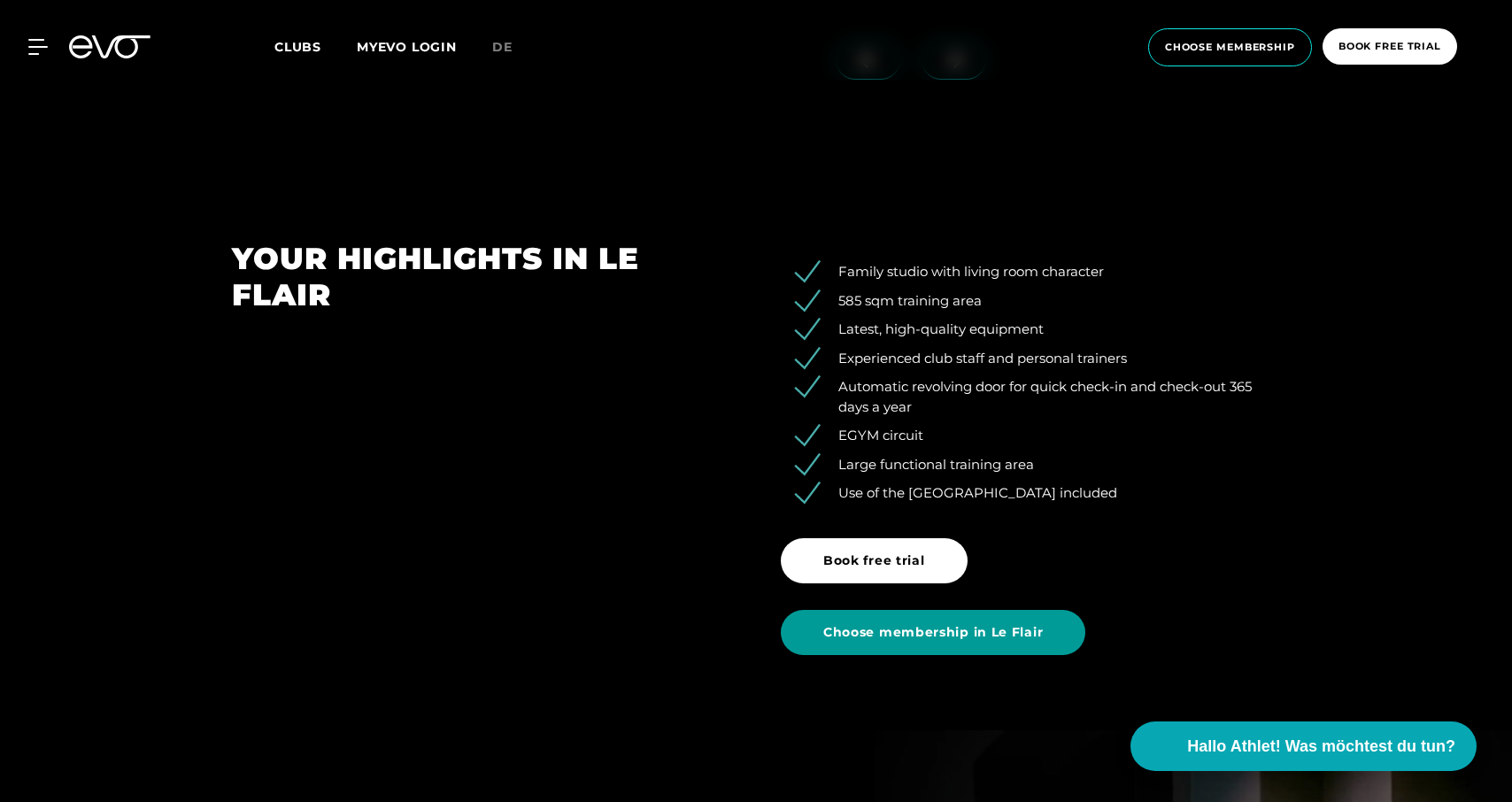
click at [943, 650] on span "Choose membership in Le Flair" at bounding box center [934, 632] width 305 height 45
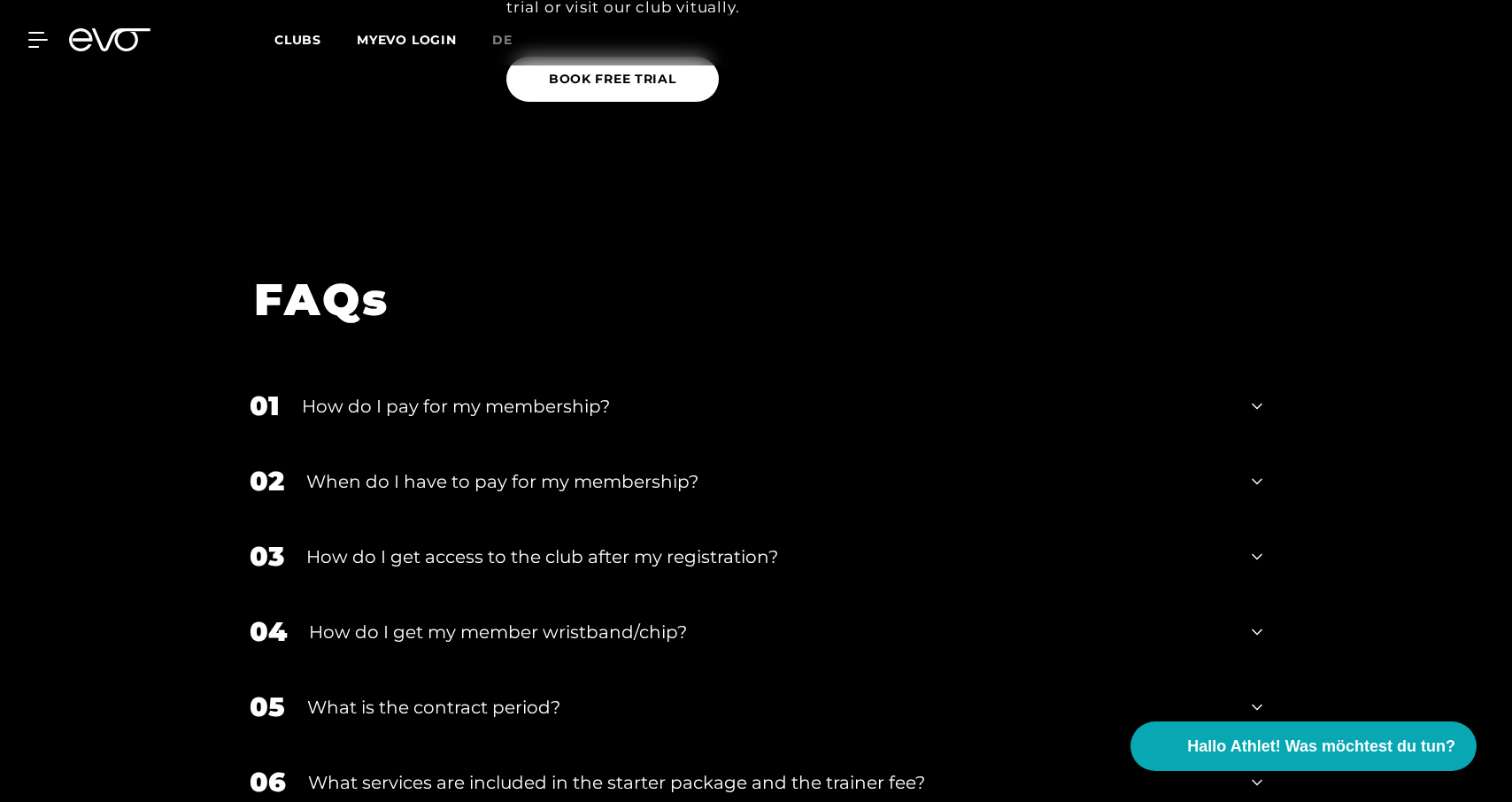
scroll to position [2200, 0]
click at [1255, 401] on icon at bounding box center [1258, 407] width 11 height 22
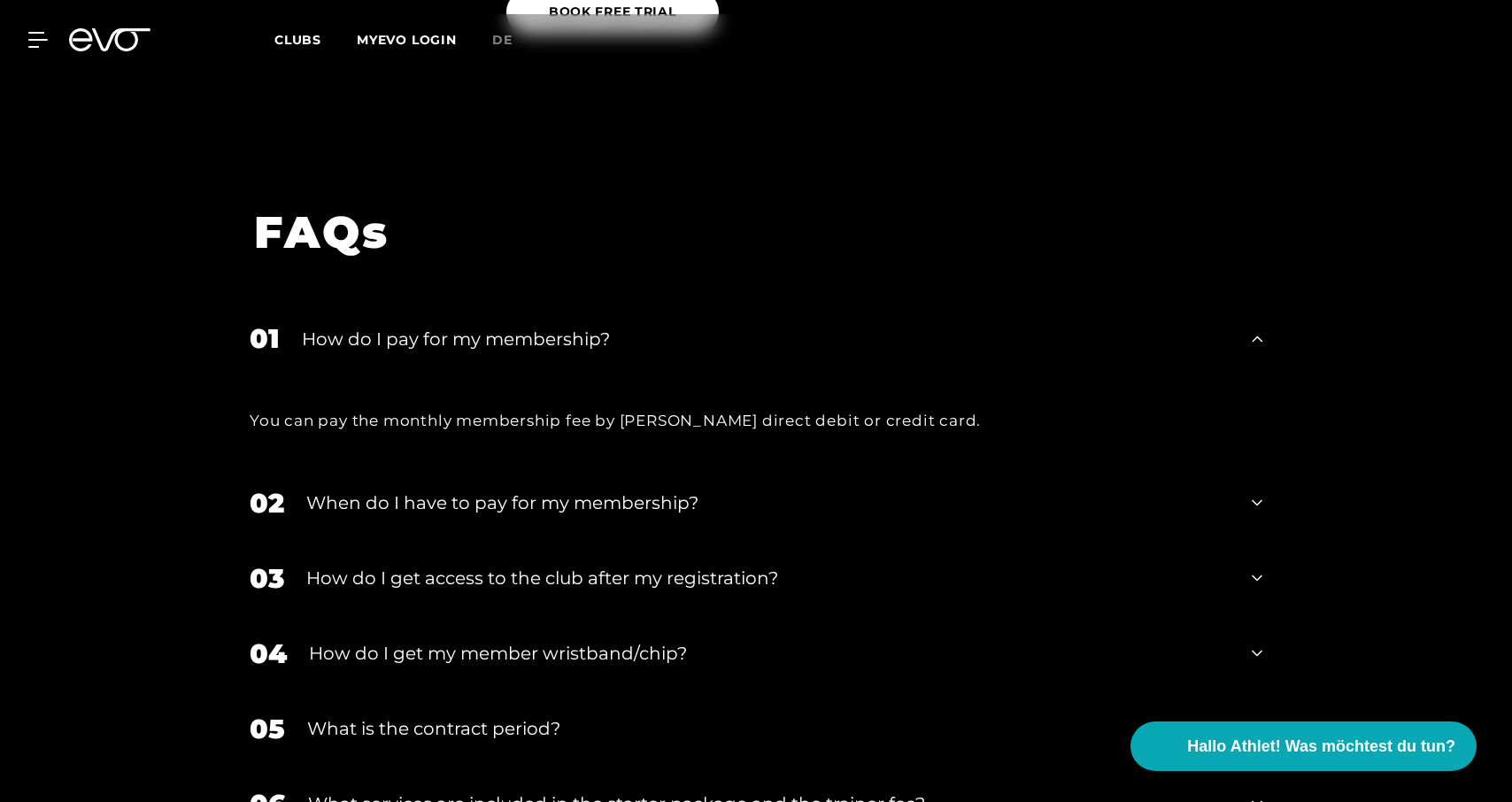
scroll to position [2267, 0]
click at [929, 500] on div "When do I have to pay for my membership?" at bounding box center [768, 502] width 923 height 26
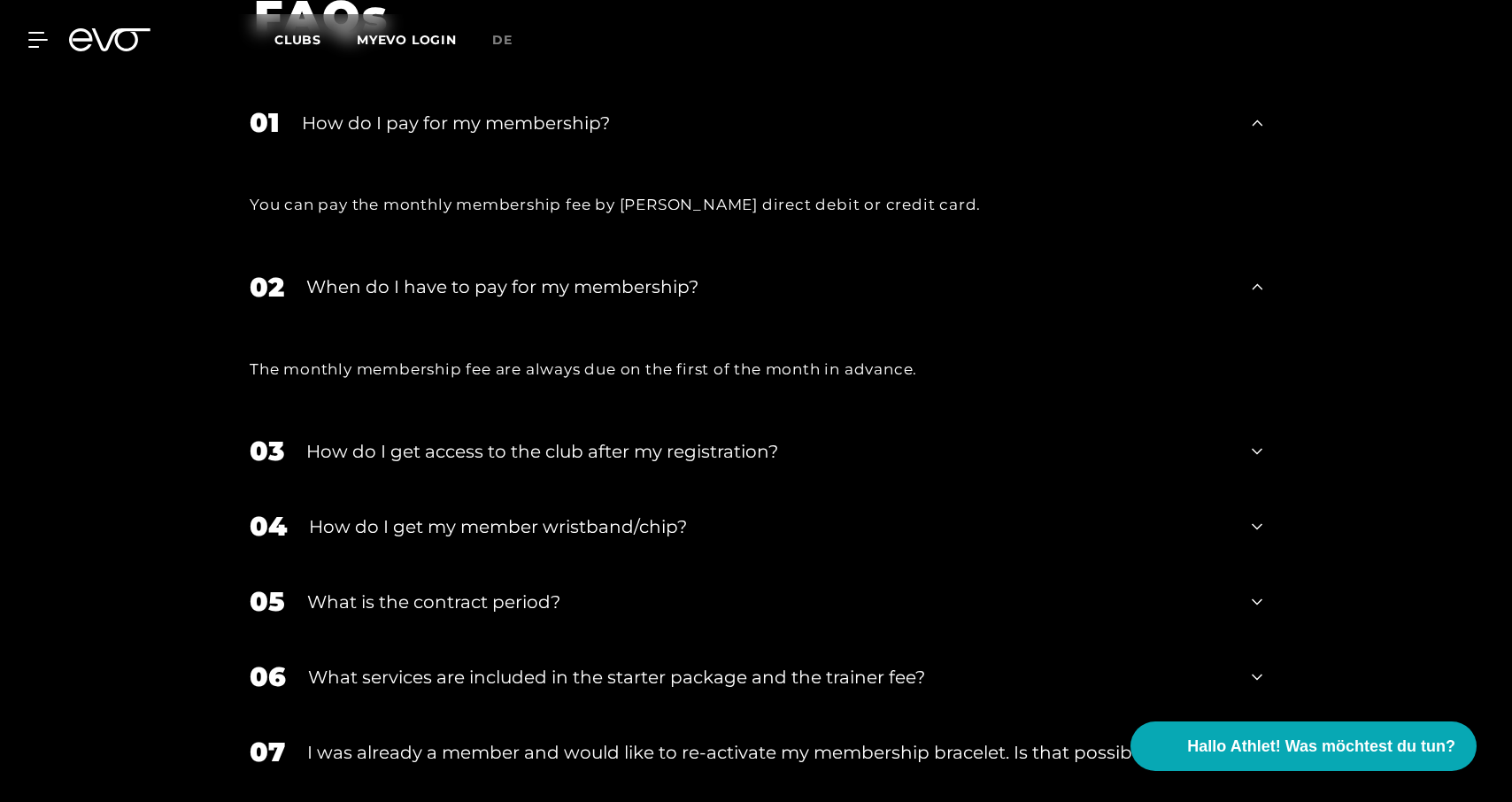
scroll to position [2485, 0]
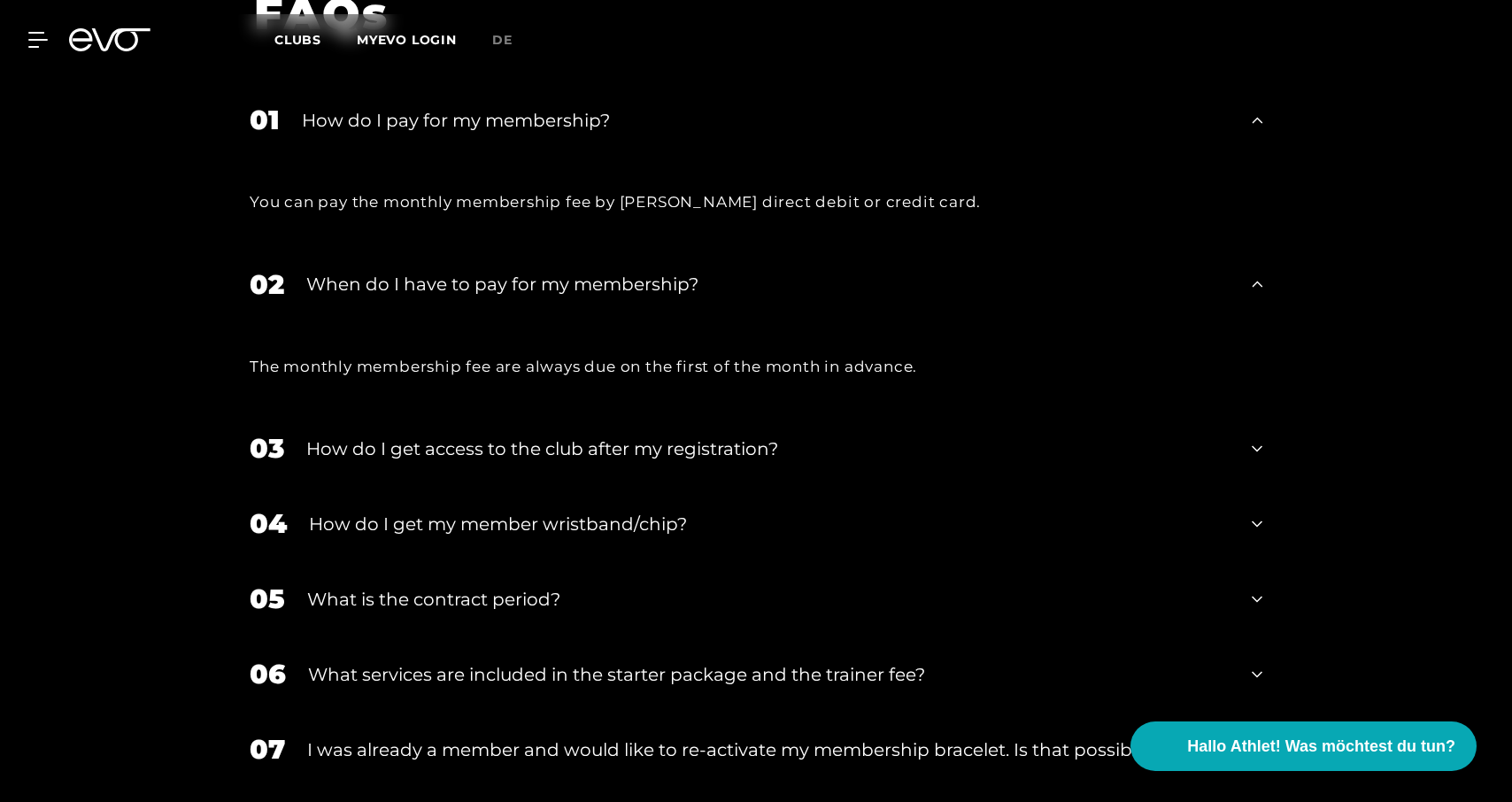
click at [879, 462] on div "03 How do I get access to the club after my registration?" at bounding box center [756, 447] width 1048 height 75
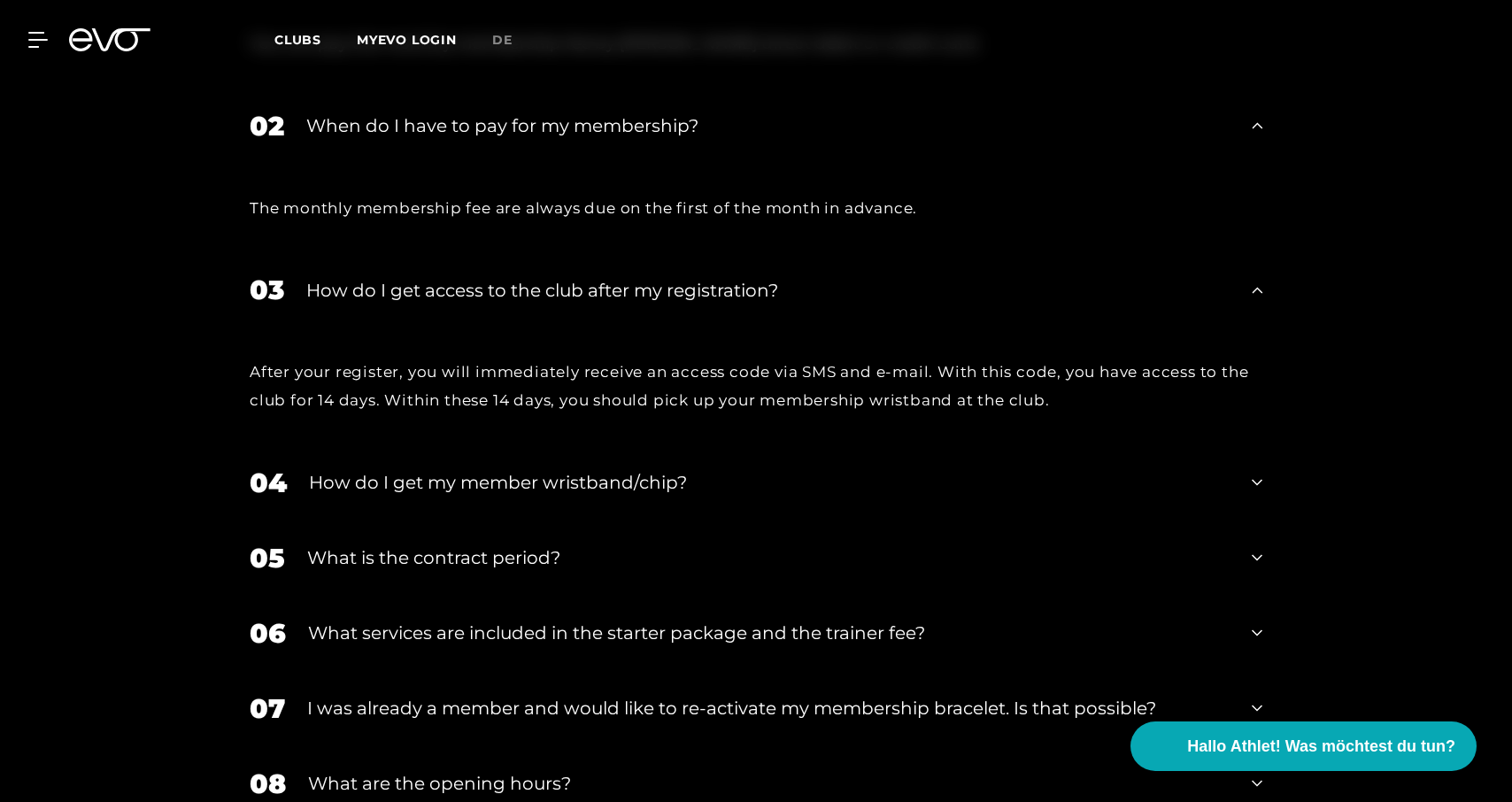
scroll to position [2649, 0]
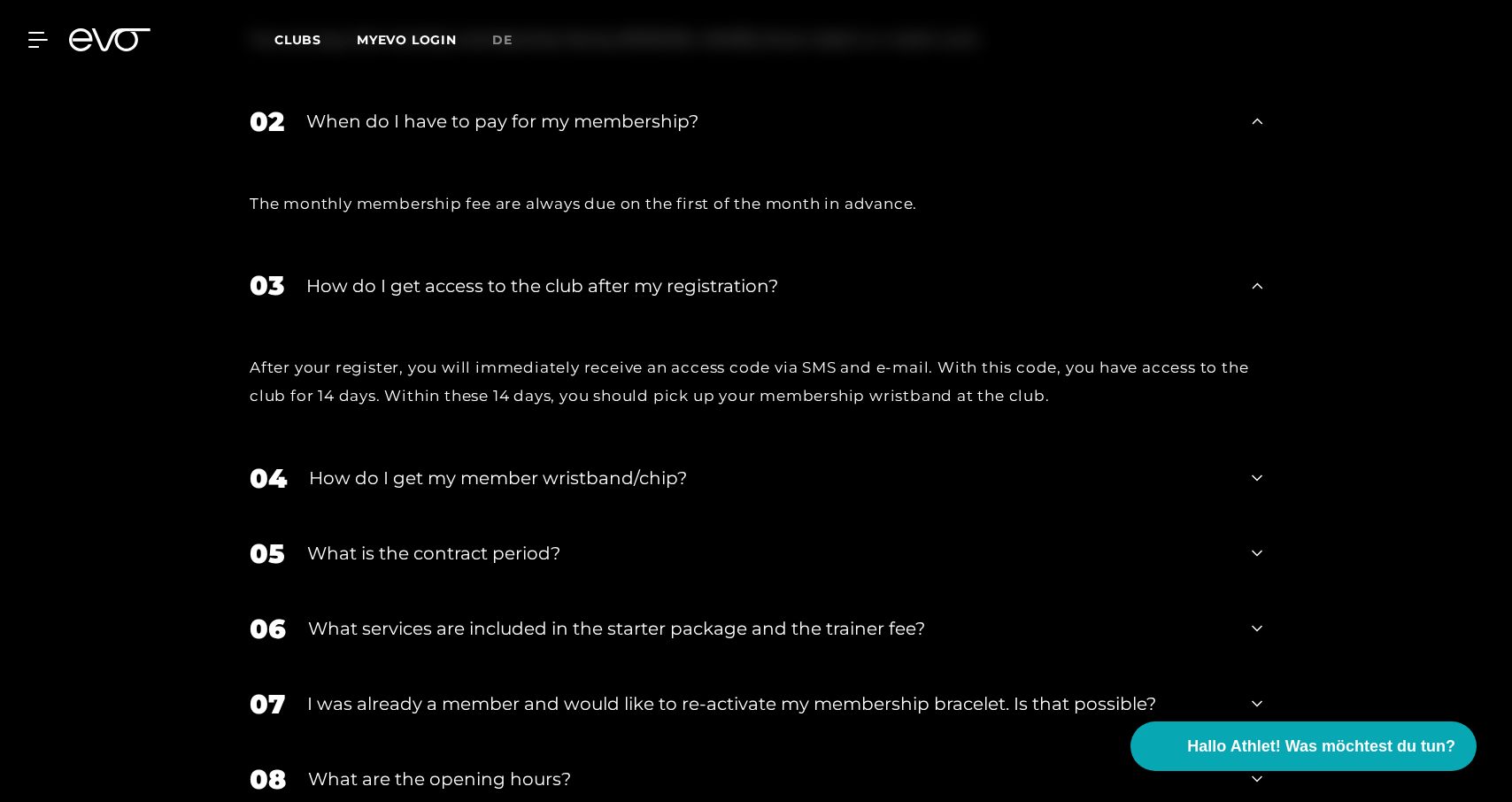
click at [851, 483] on div "How do I get my member wristband/chip?" at bounding box center [769, 477] width 921 height 26
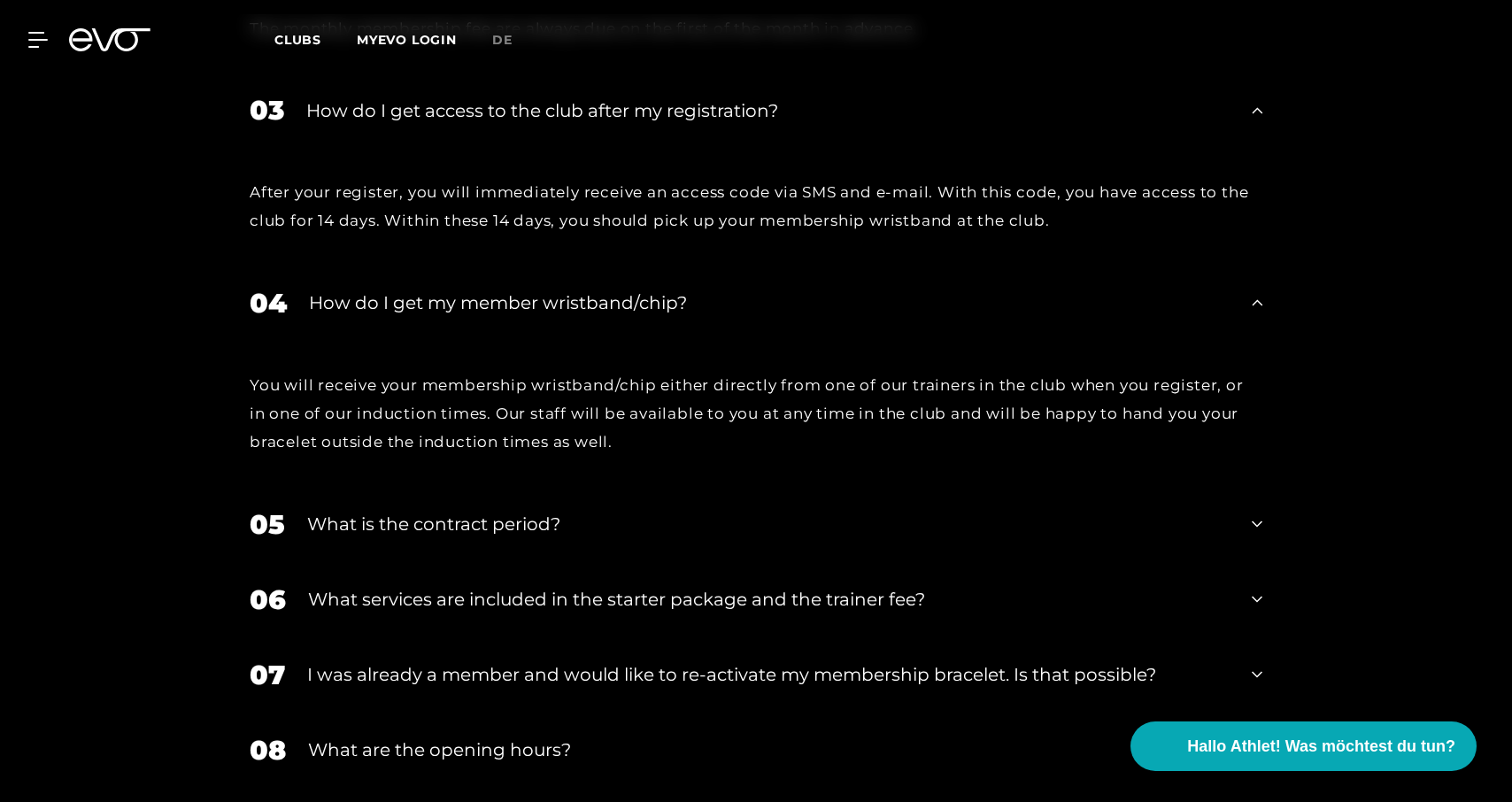
scroll to position [2829, 0]
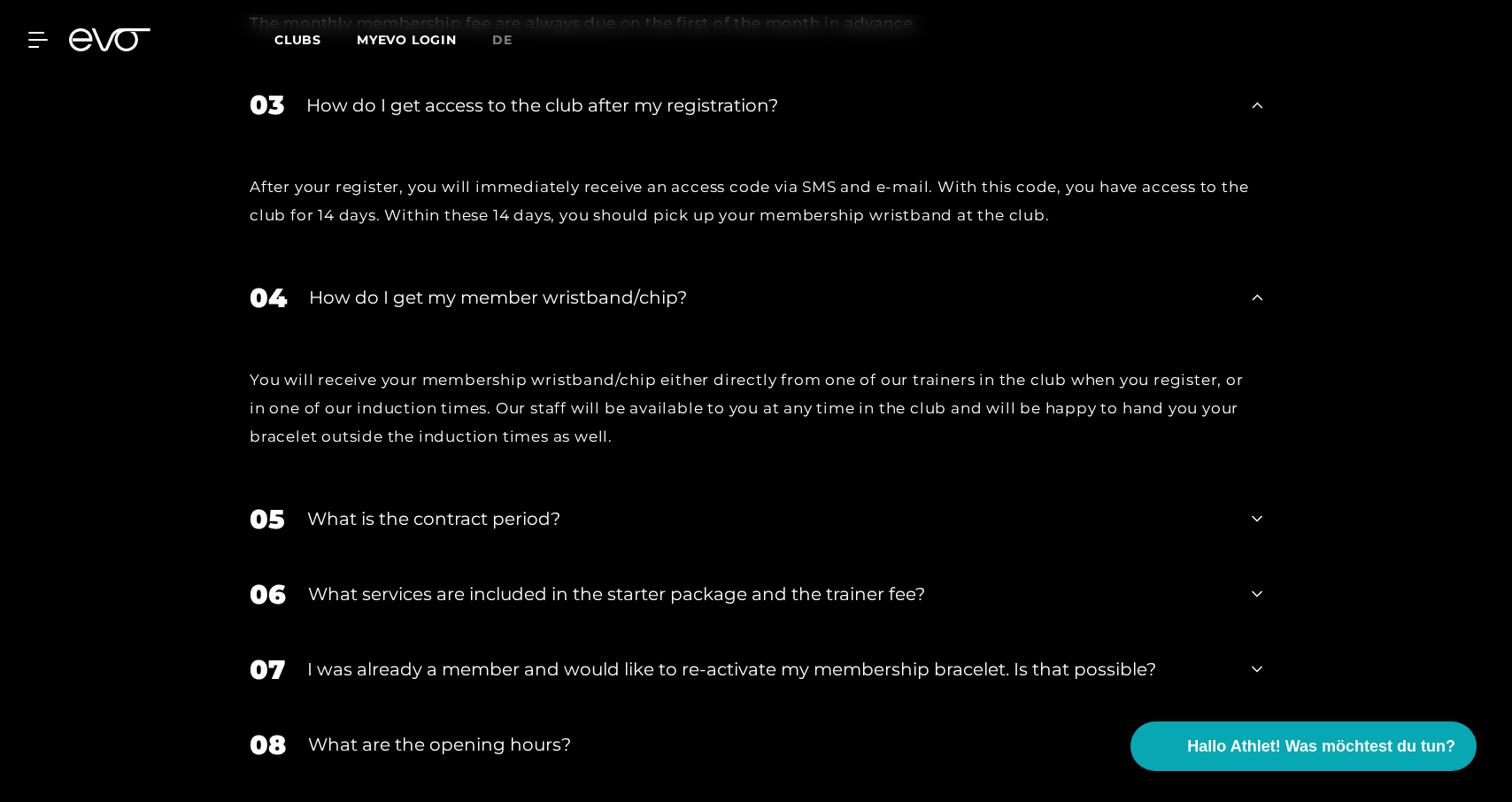
click at [742, 512] on div "What is the contract period?" at bounding box center [769, 518] width 923 height 26
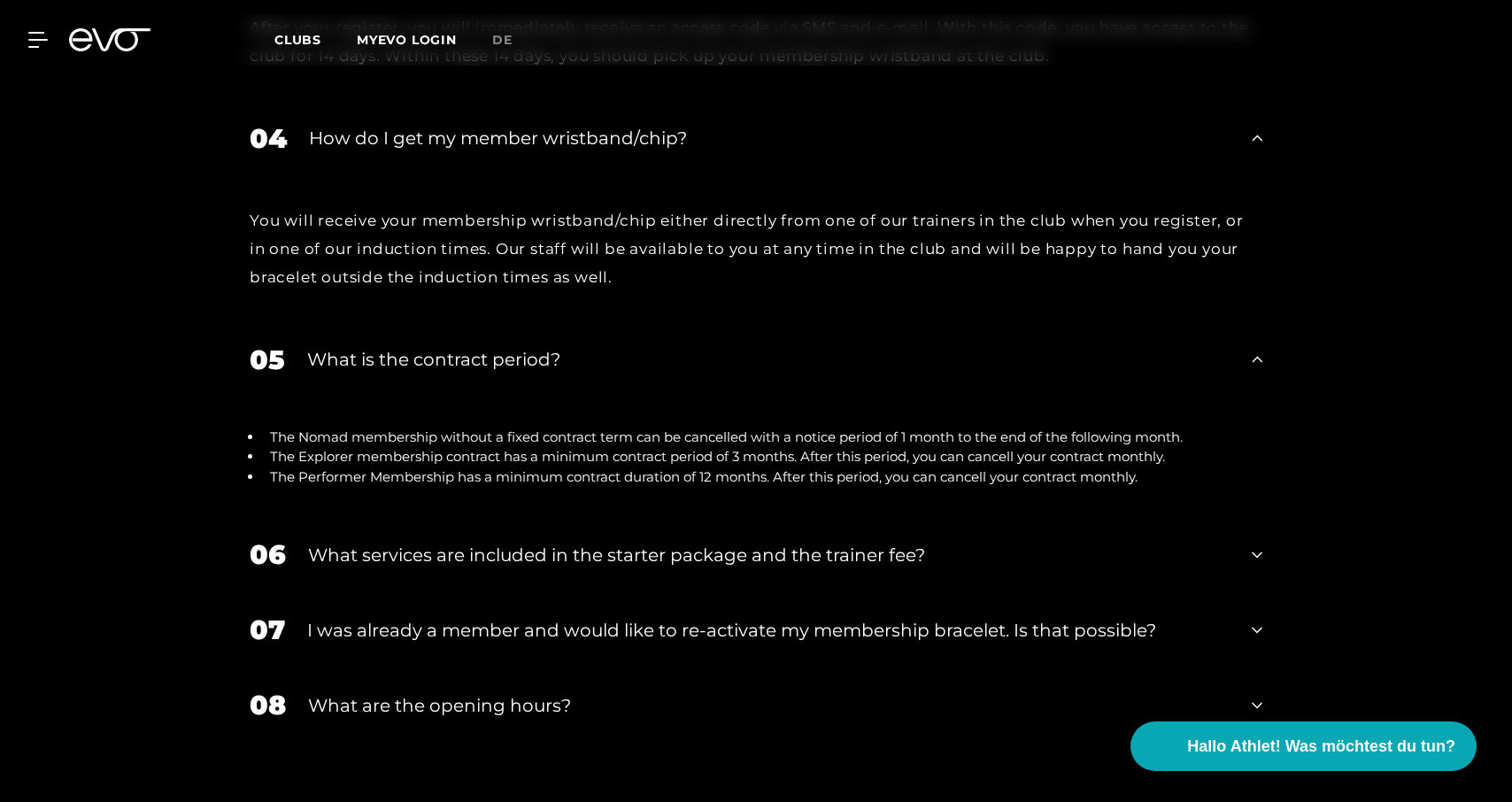
scroll to position [2993, 0]
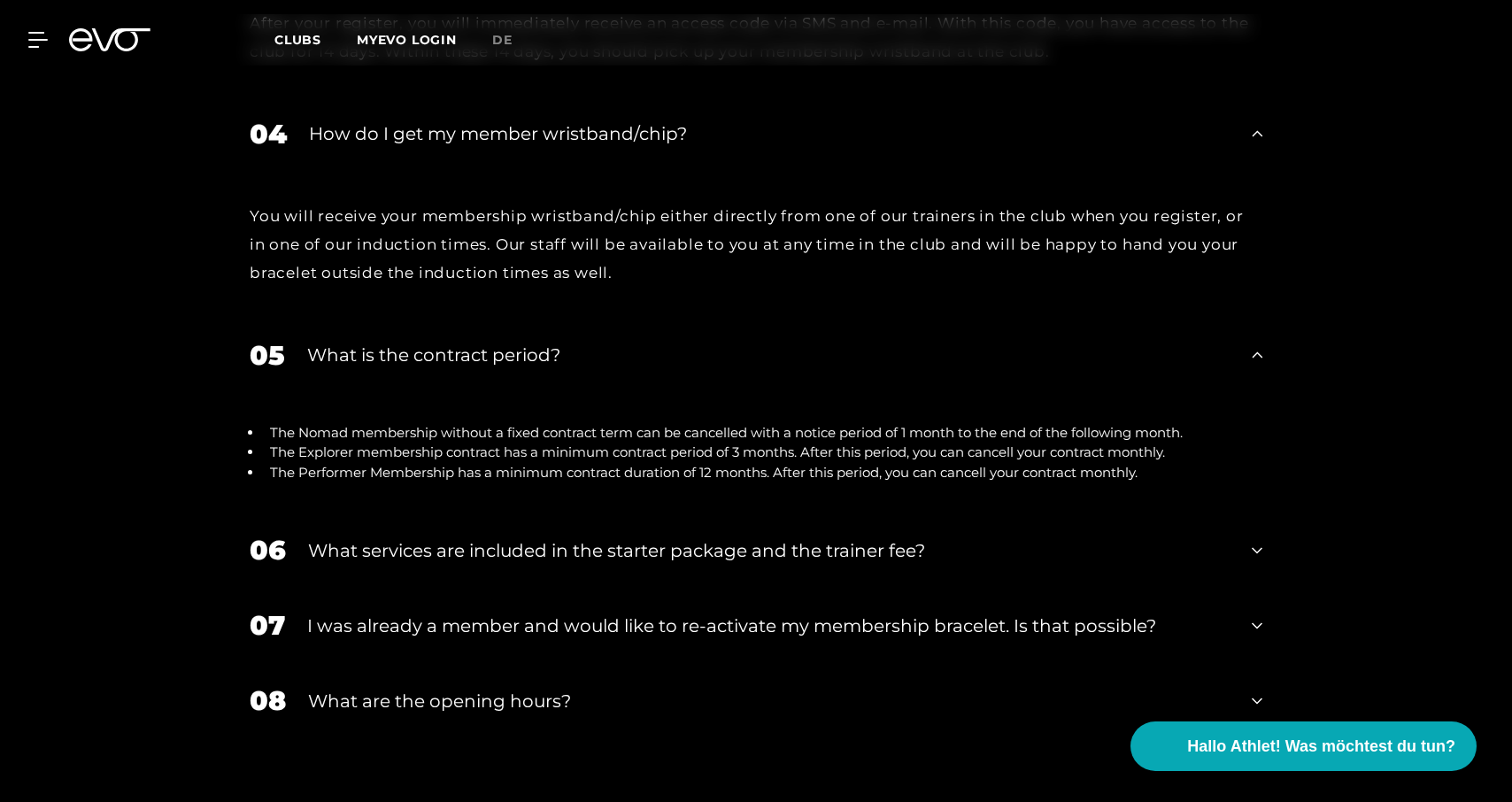
click at [804, 553] on div "What services are included in the starter package and the trainer fee?" at bounding box center [769, 550] width 922 height 26
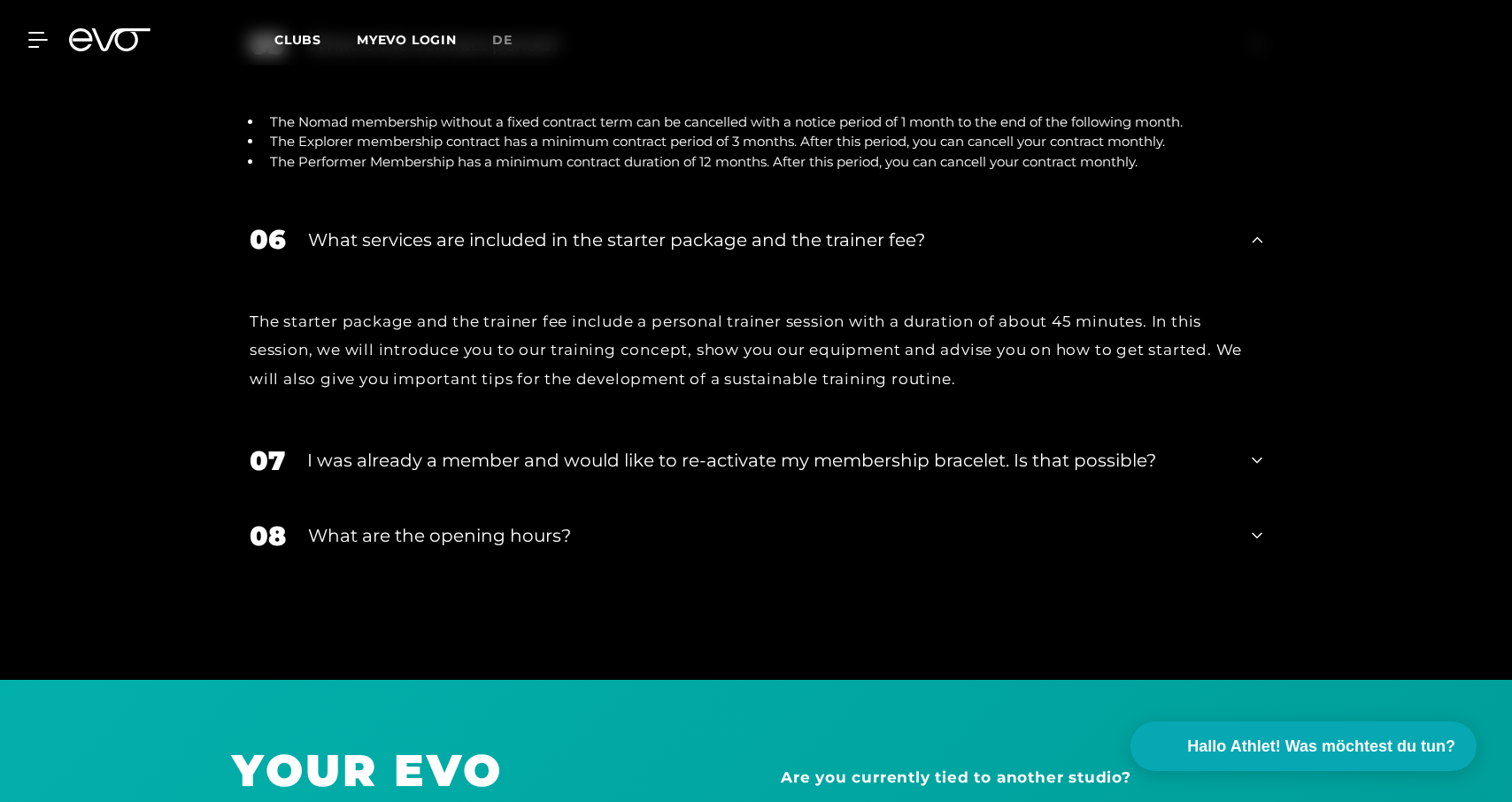
scroll to position [3312, 0]
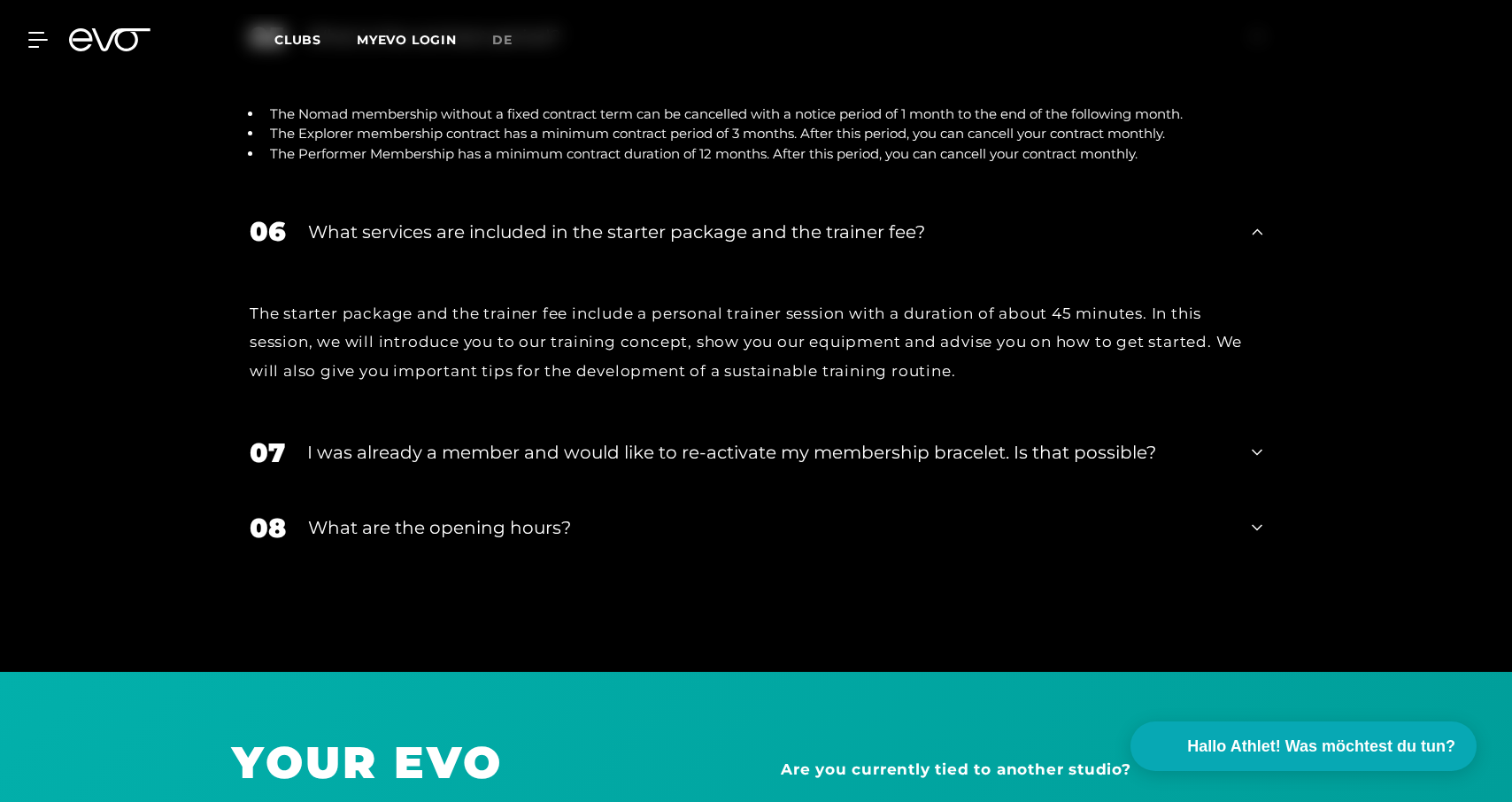
click at [816, 540] on div "08 What are the opening hours?" at bounding box center [756, 528] width 1048 height 75
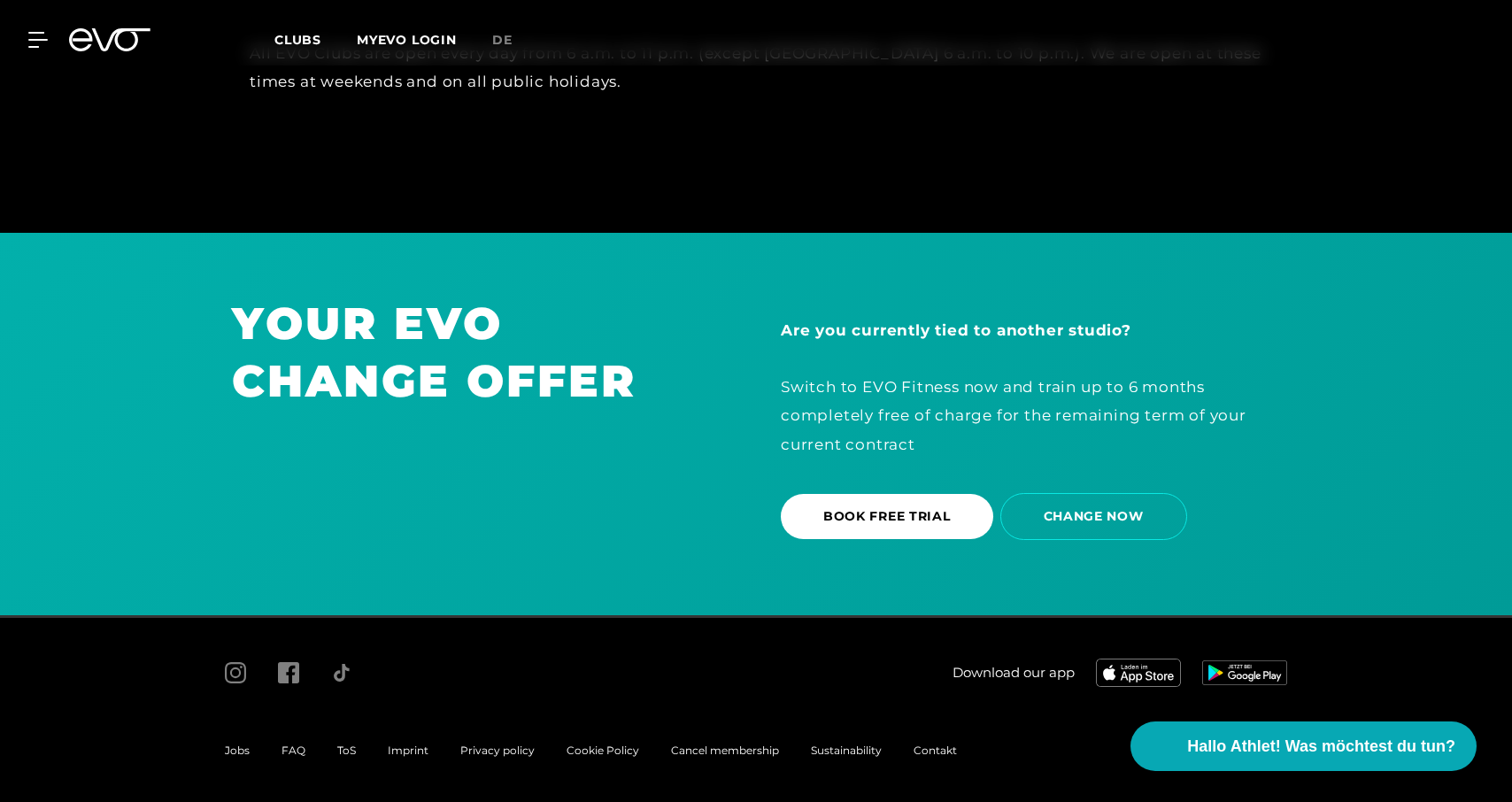
scroll to position [3867, 0]
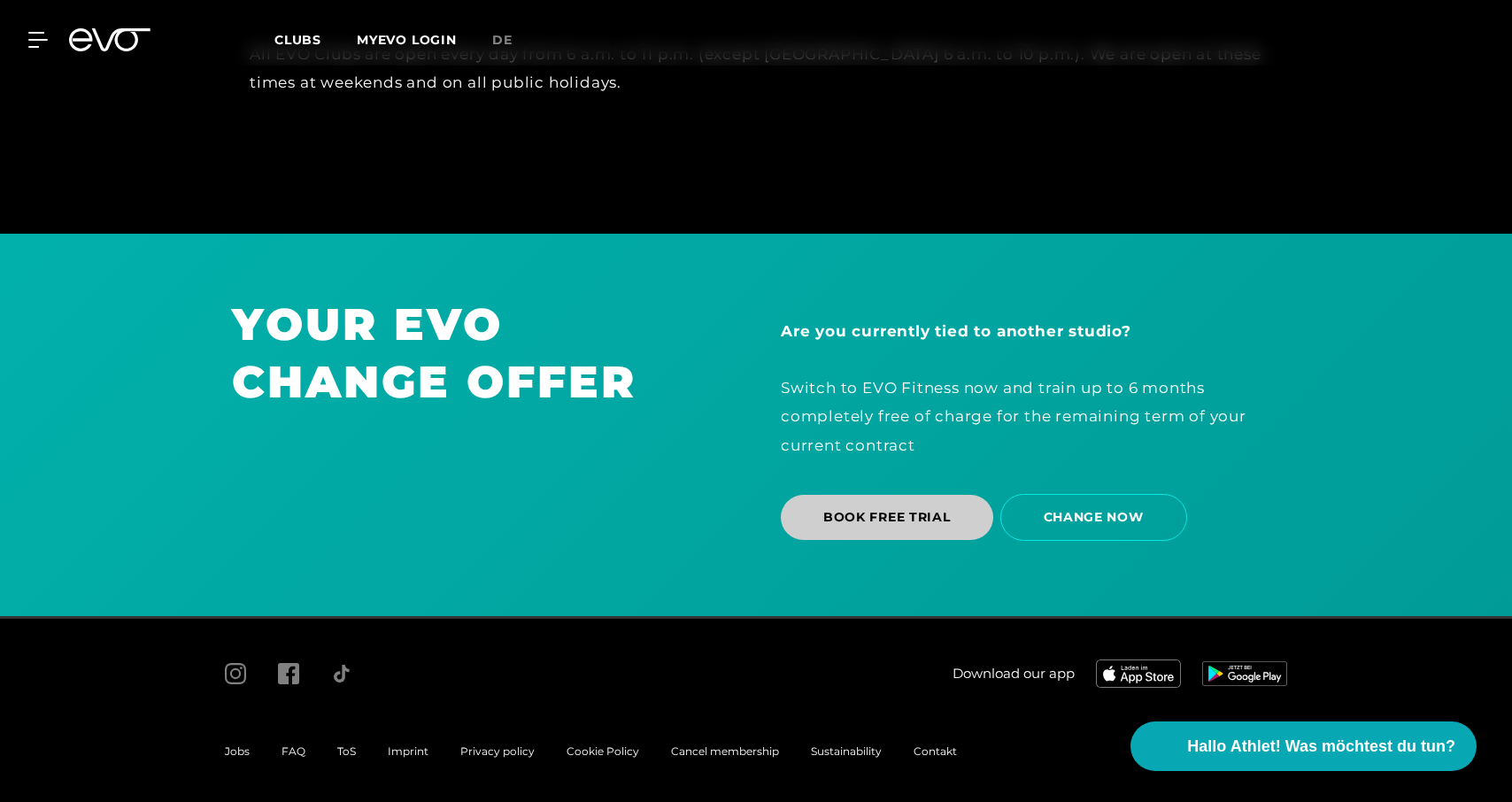
click at [855, 510] on span "BOOK FREE TRIAL" at bounding box center [887, 517] width 127 height 19
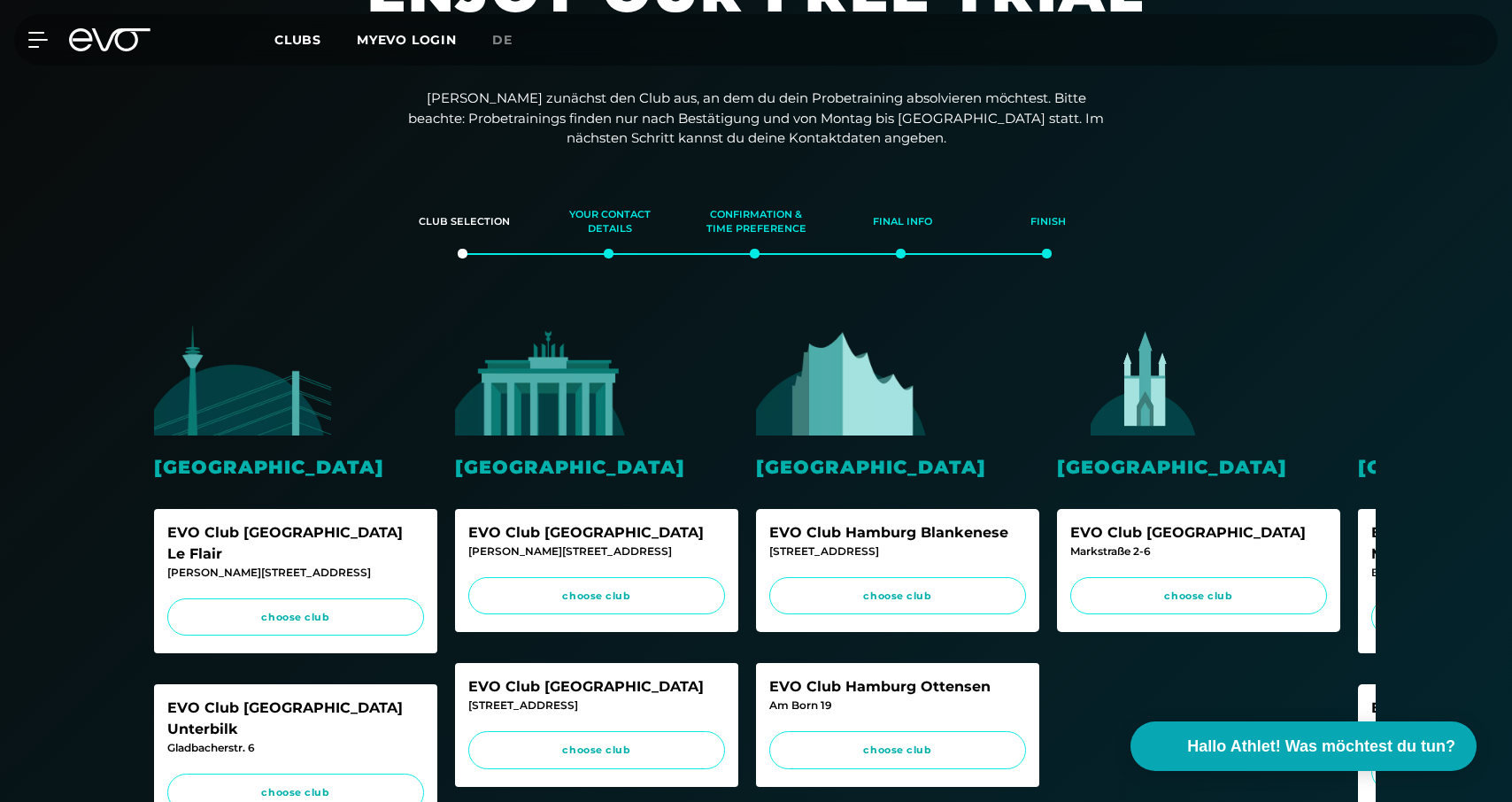
scroll to position [159, 0]
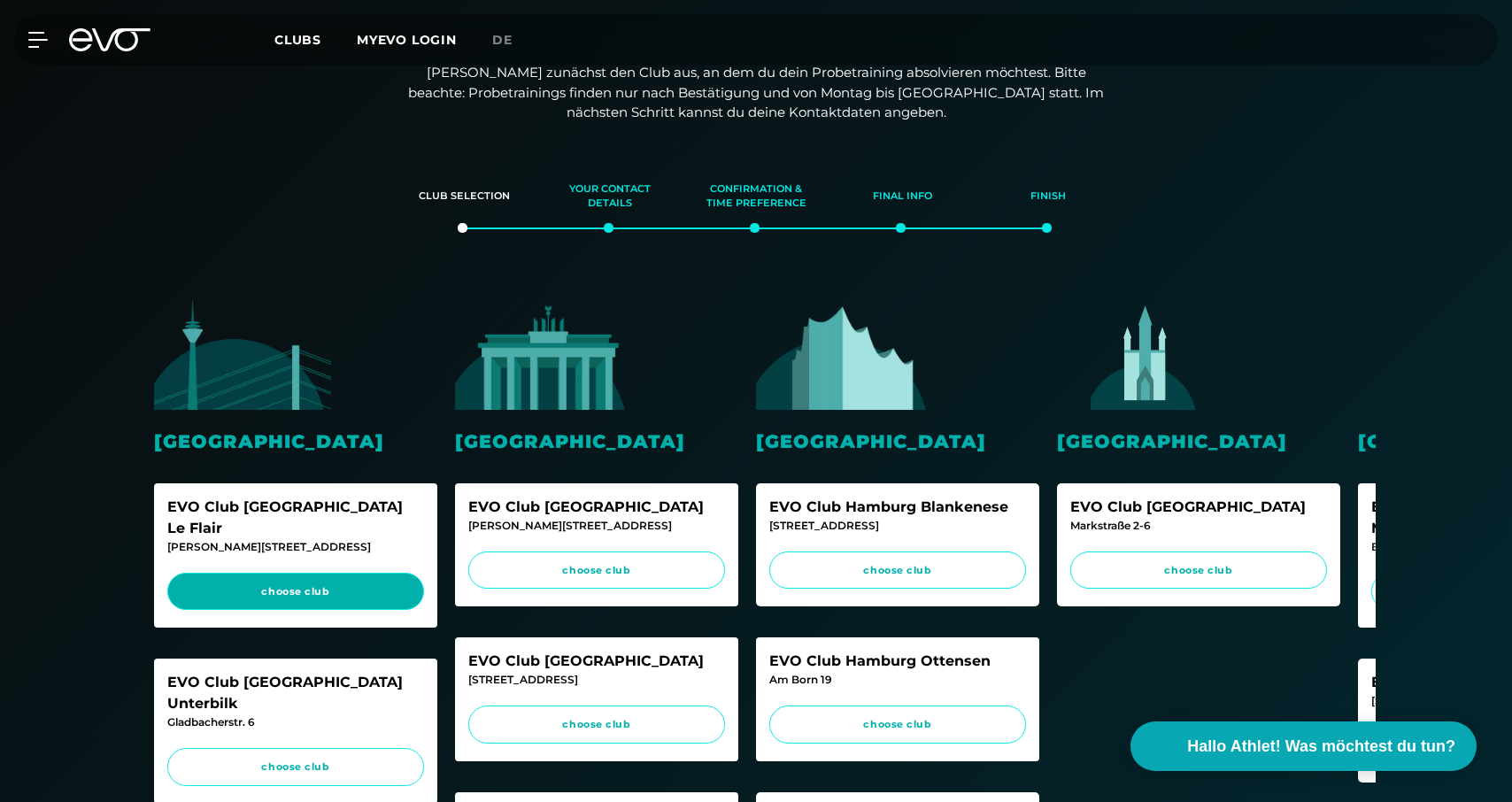
click at [297, 575] on link "choose club" at bounding box center [295, 592] width 257 height 38
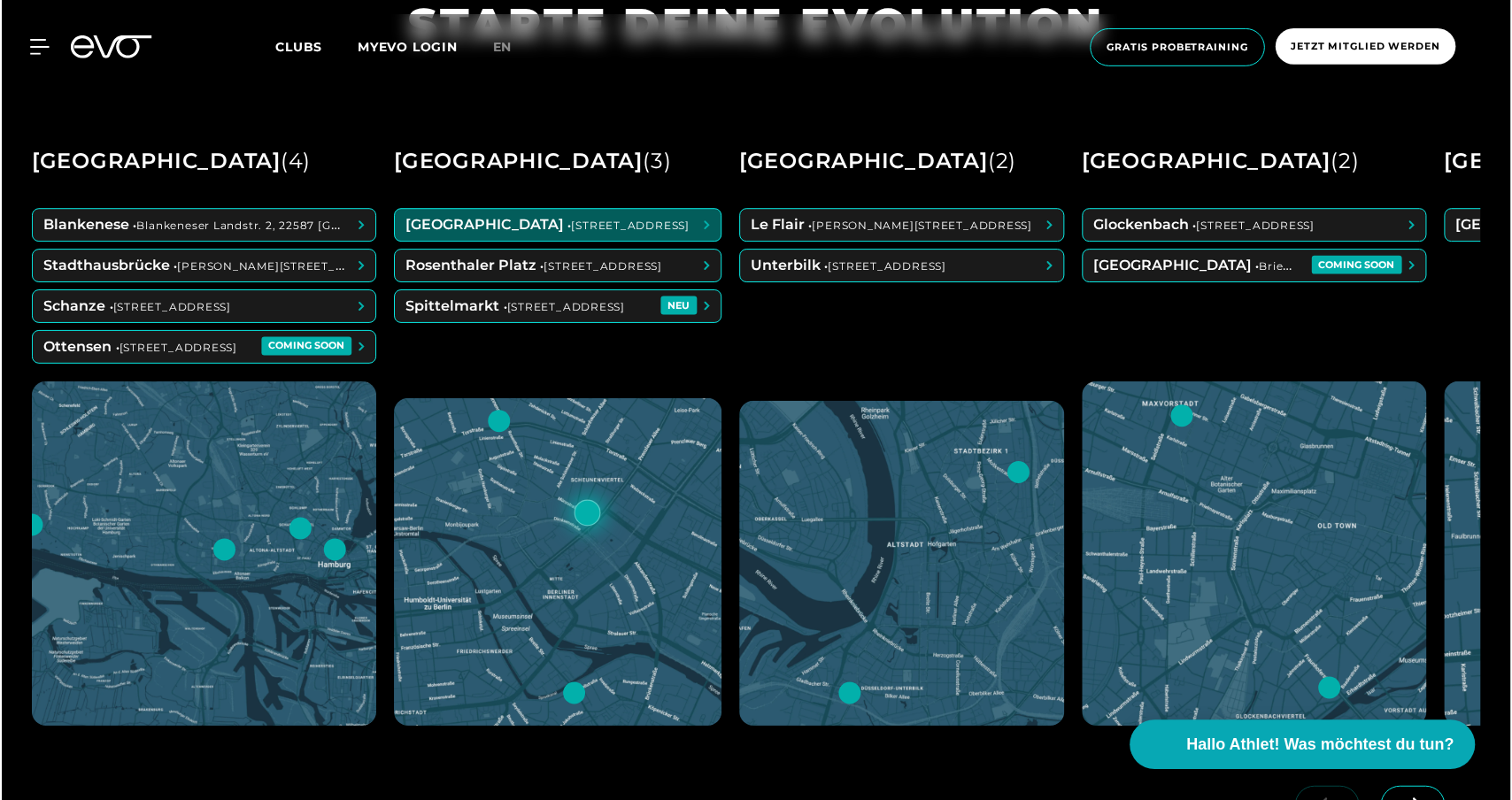
scroll to position [923, 0]
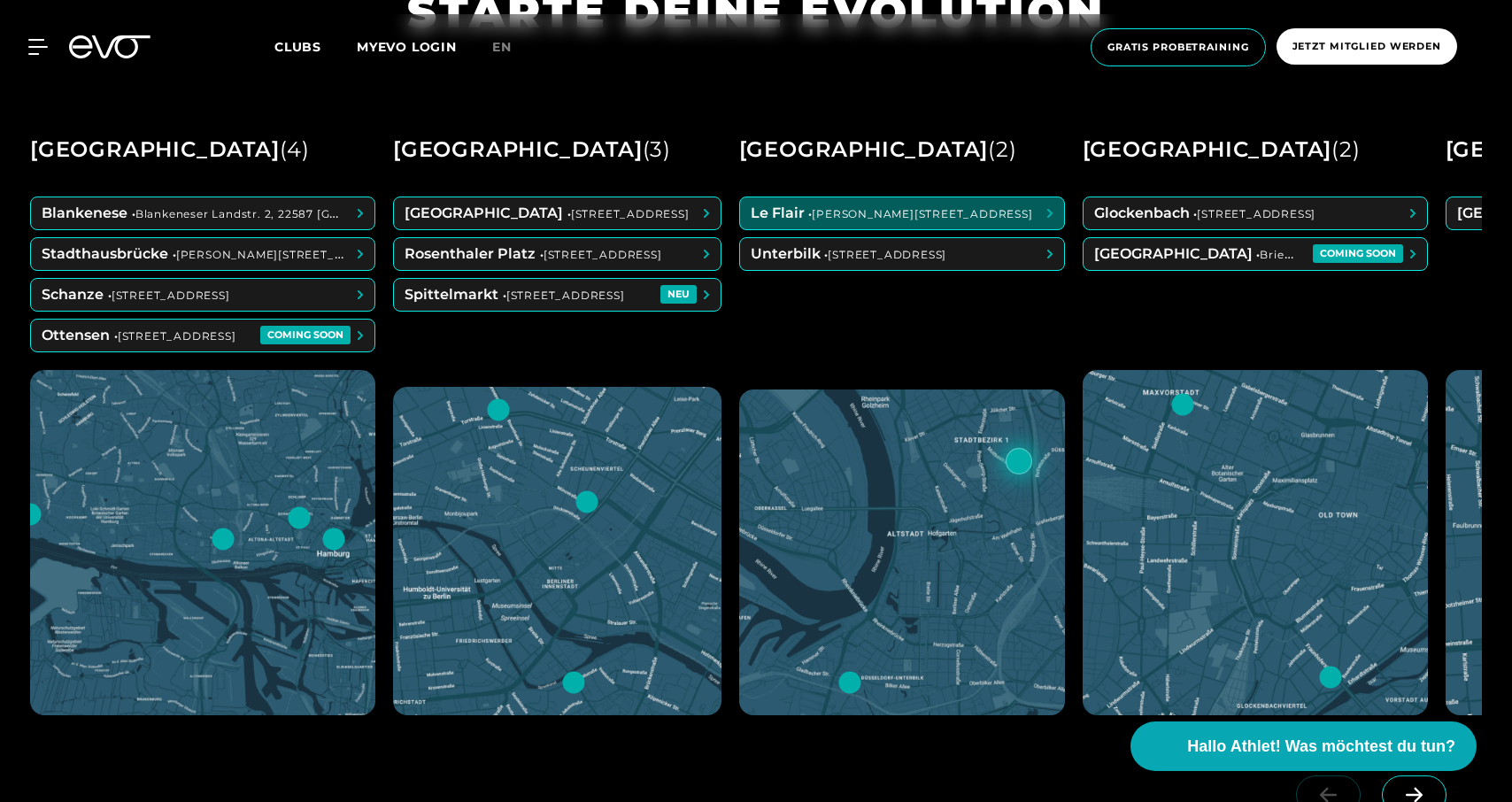
click at [1032, 448] on div at bounding box center [1019, 461] width 26 height 26
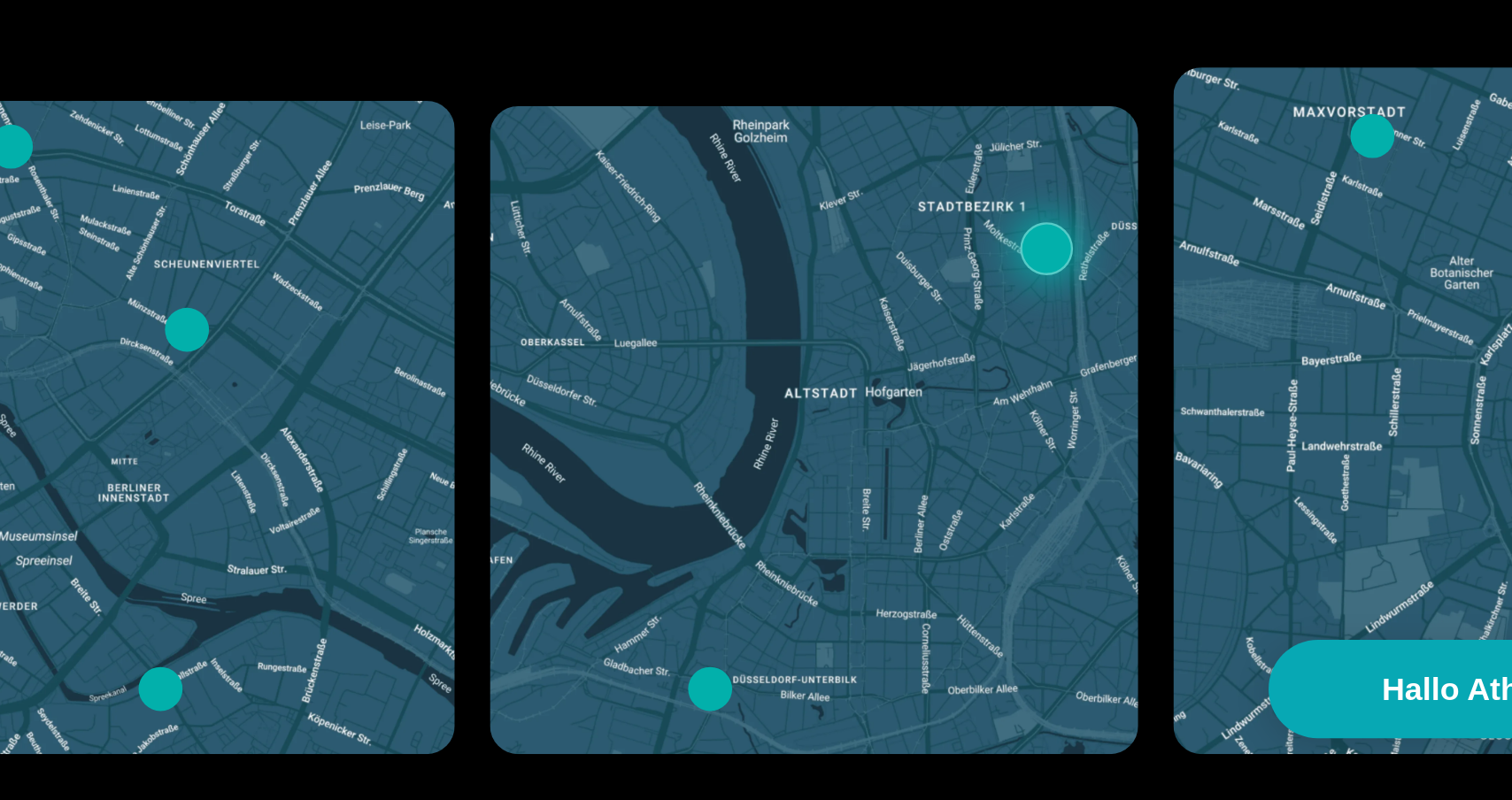
scroll to position [961, 0]
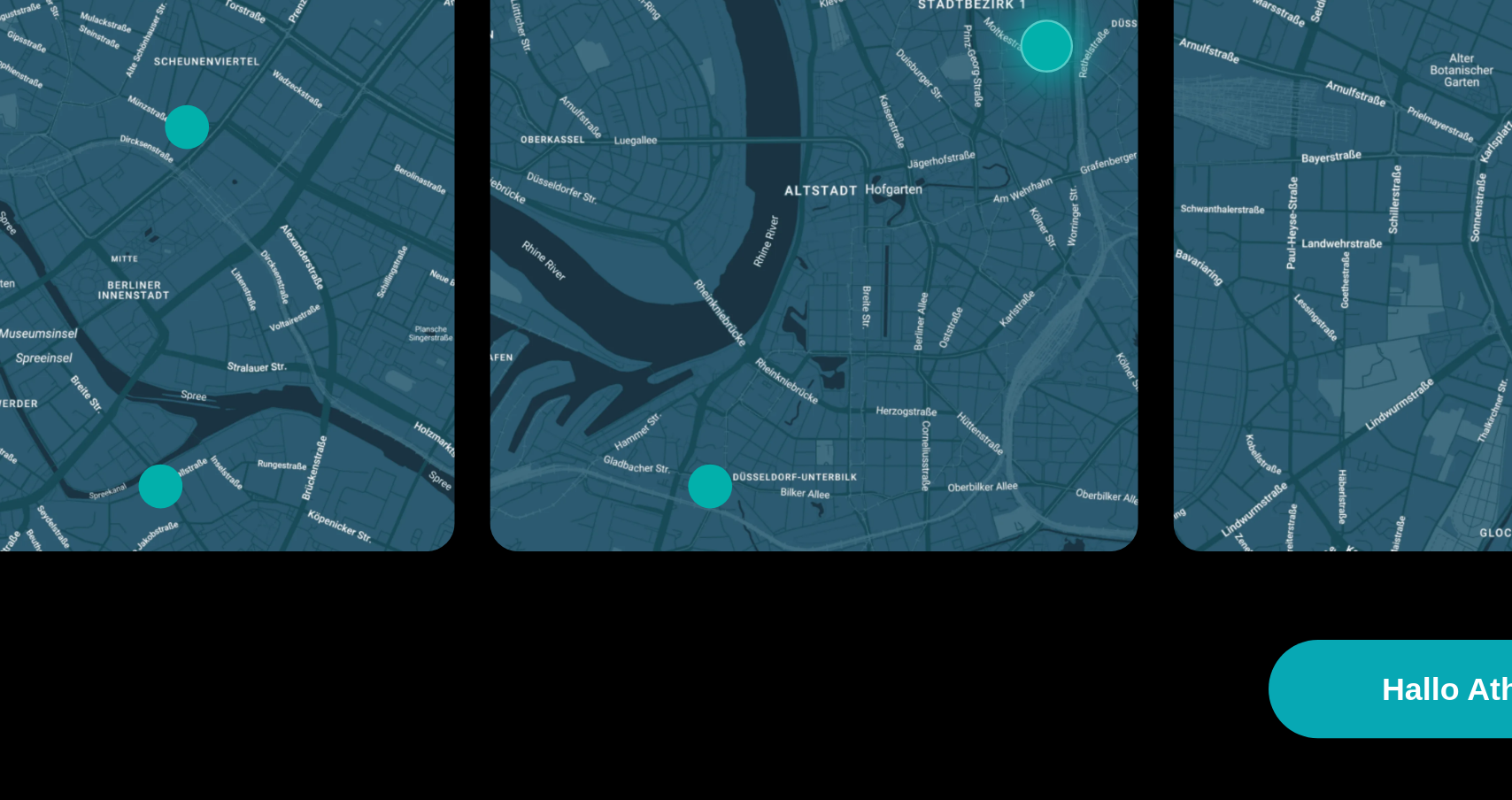
click at [739, 350] on div at bounding box center [901, 512] width 326 height 326
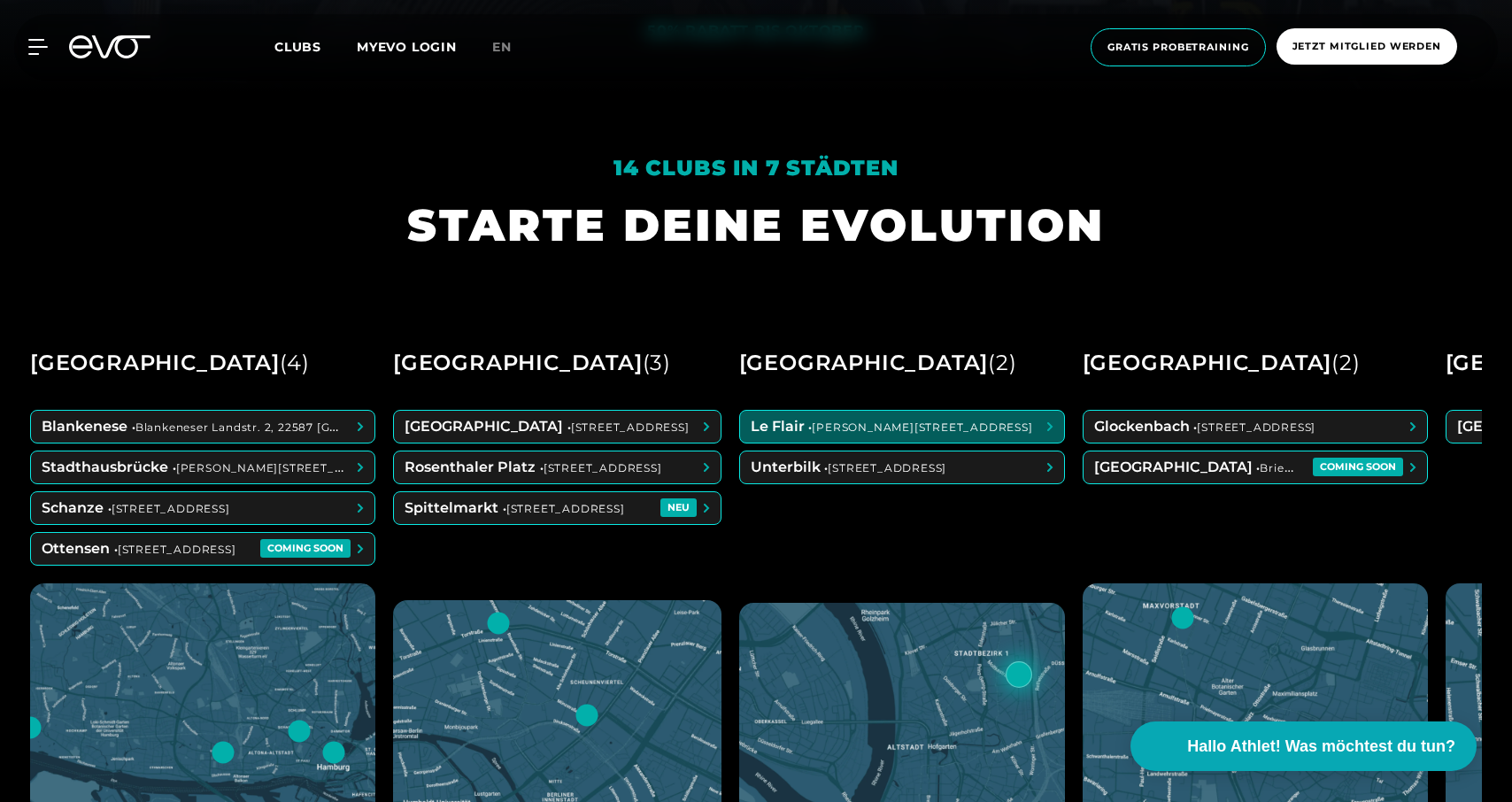
scroll to position [714, 0]
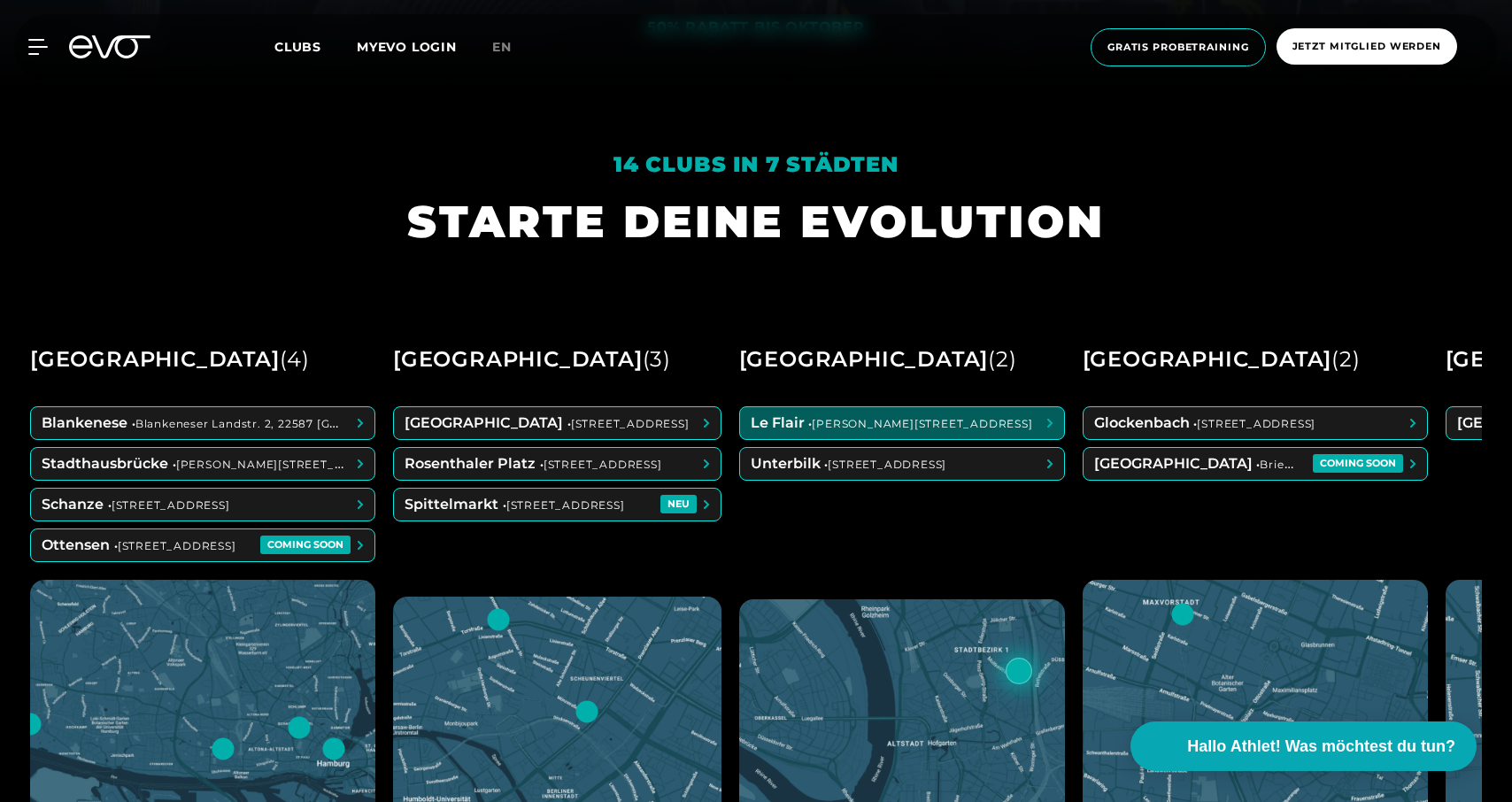
click at [950, 418] on span at bounding box center [901, 422] width 324 height 32
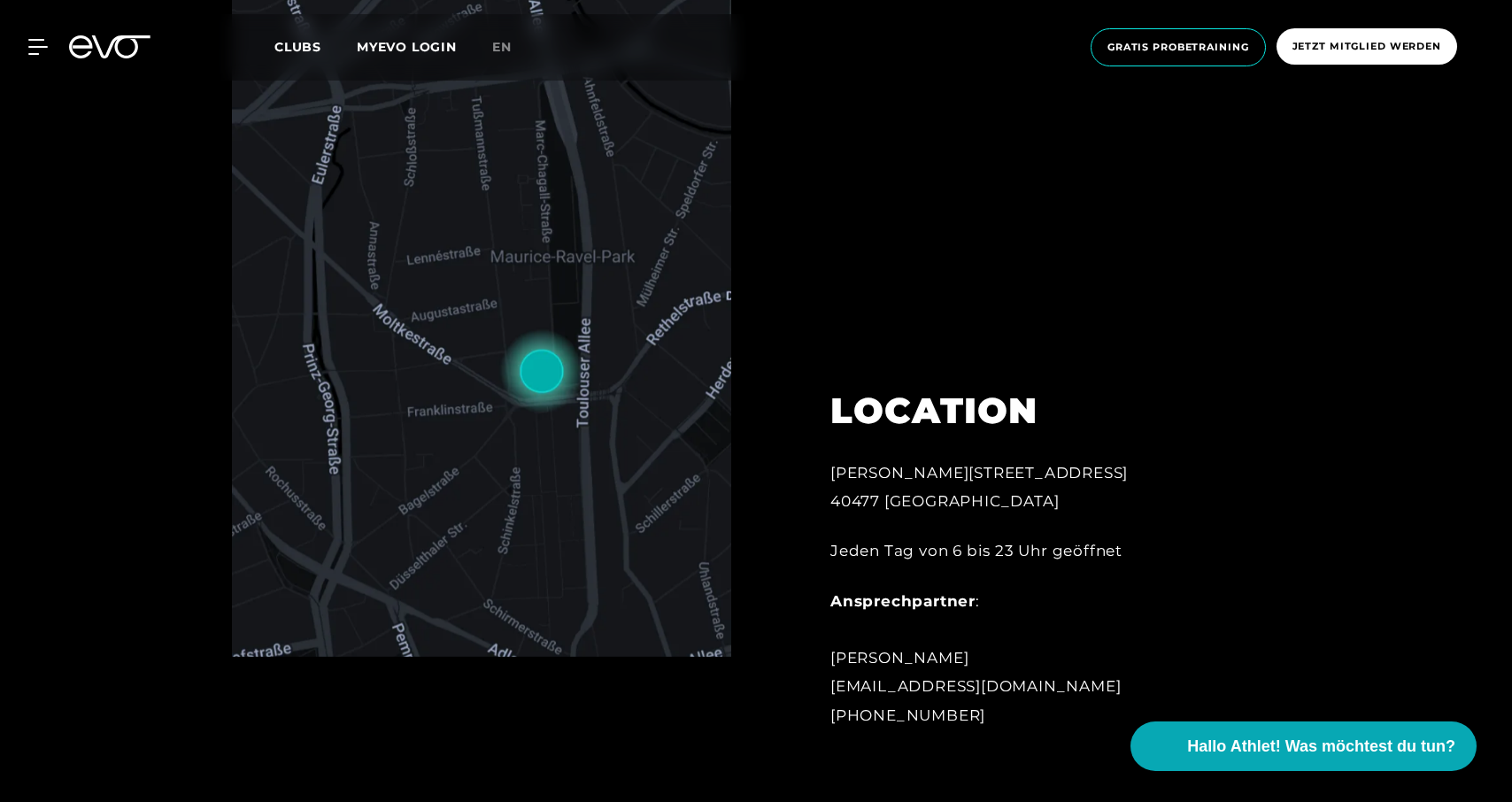
scroll to position [917, 0]
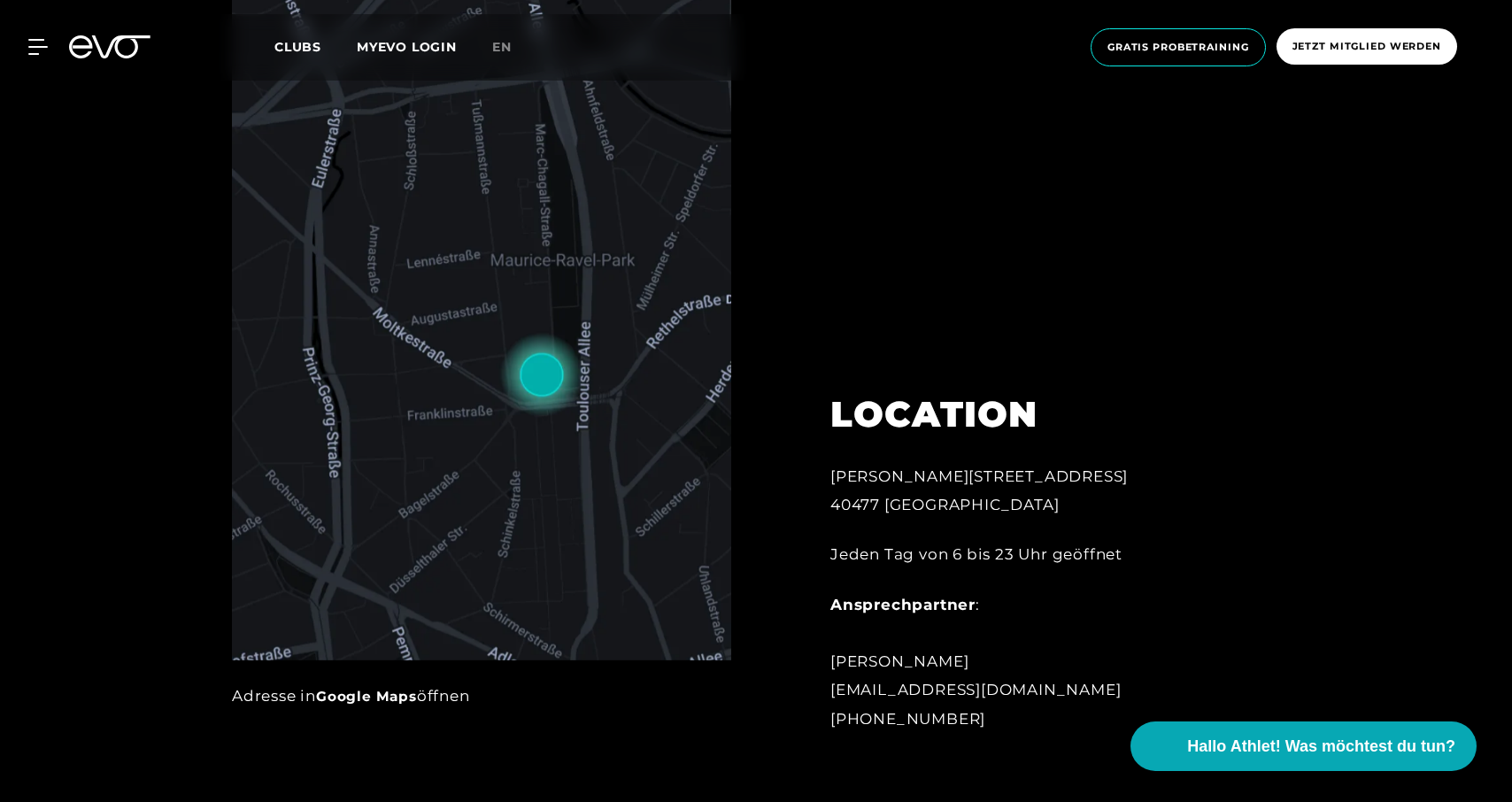
click at [372, 693] on link "Google Maps" at bounding box center [366, 696] width 101 height 17
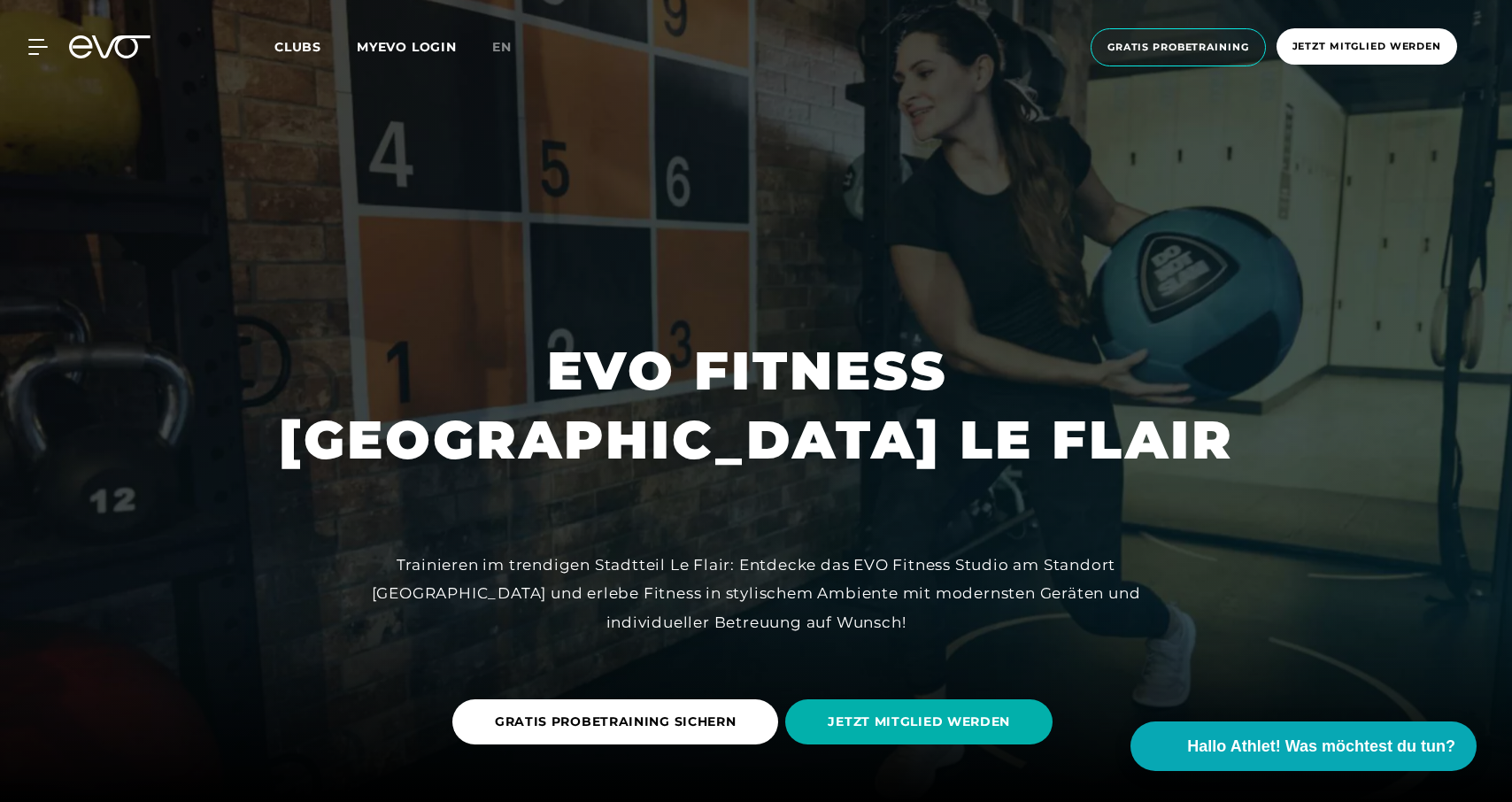
scroll to position [0, 0]
click at [308, 41] on span "Clubs" at bounding box center [298, 47] width 47 height 16
